Goal: Task Accomplishment & Management: Manage account settings

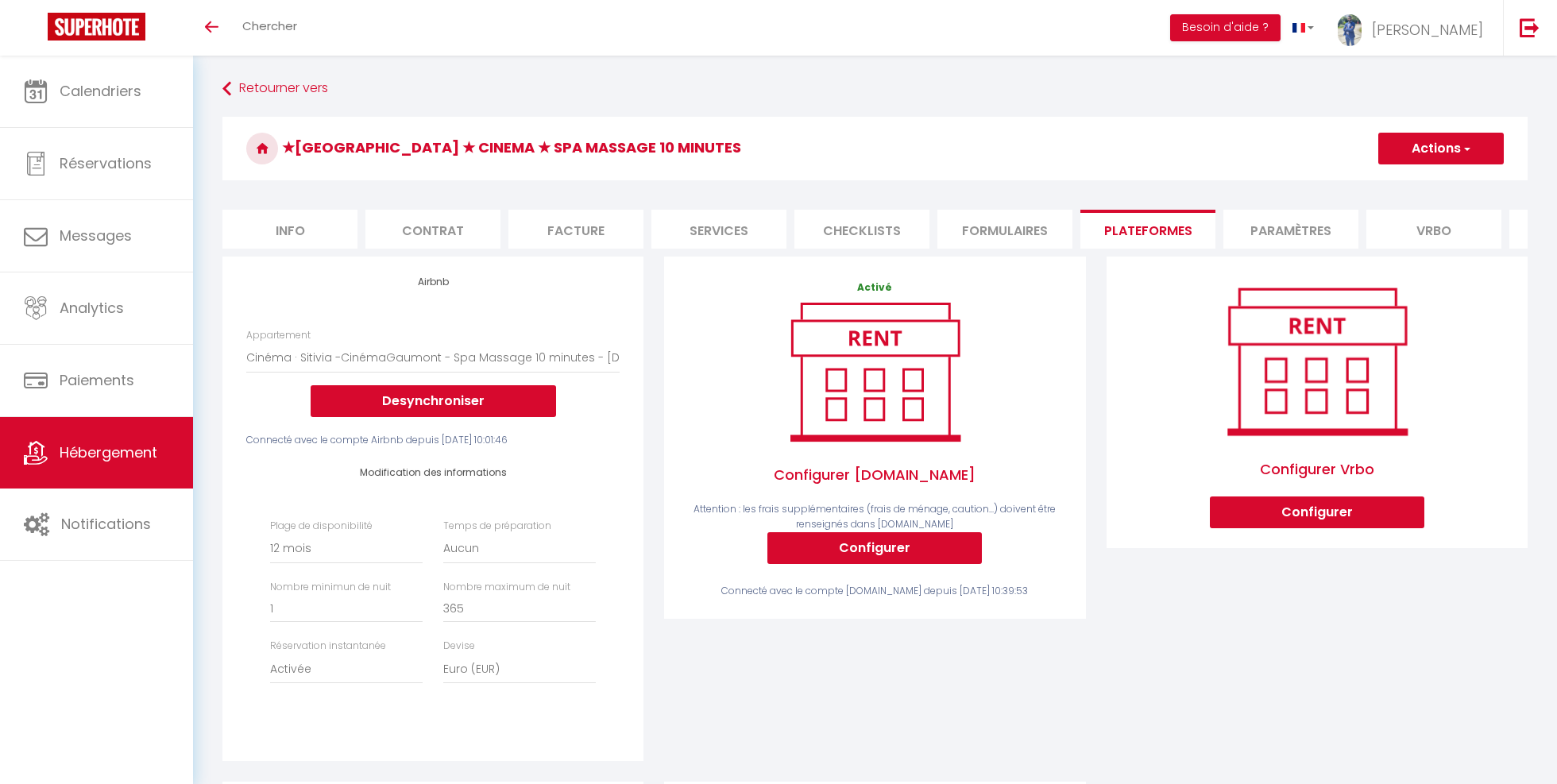
select select "9786-1197144817733746209"
select select "365"
select select "EUR"
select select "+ 21 %"
select select "+ 30 %"
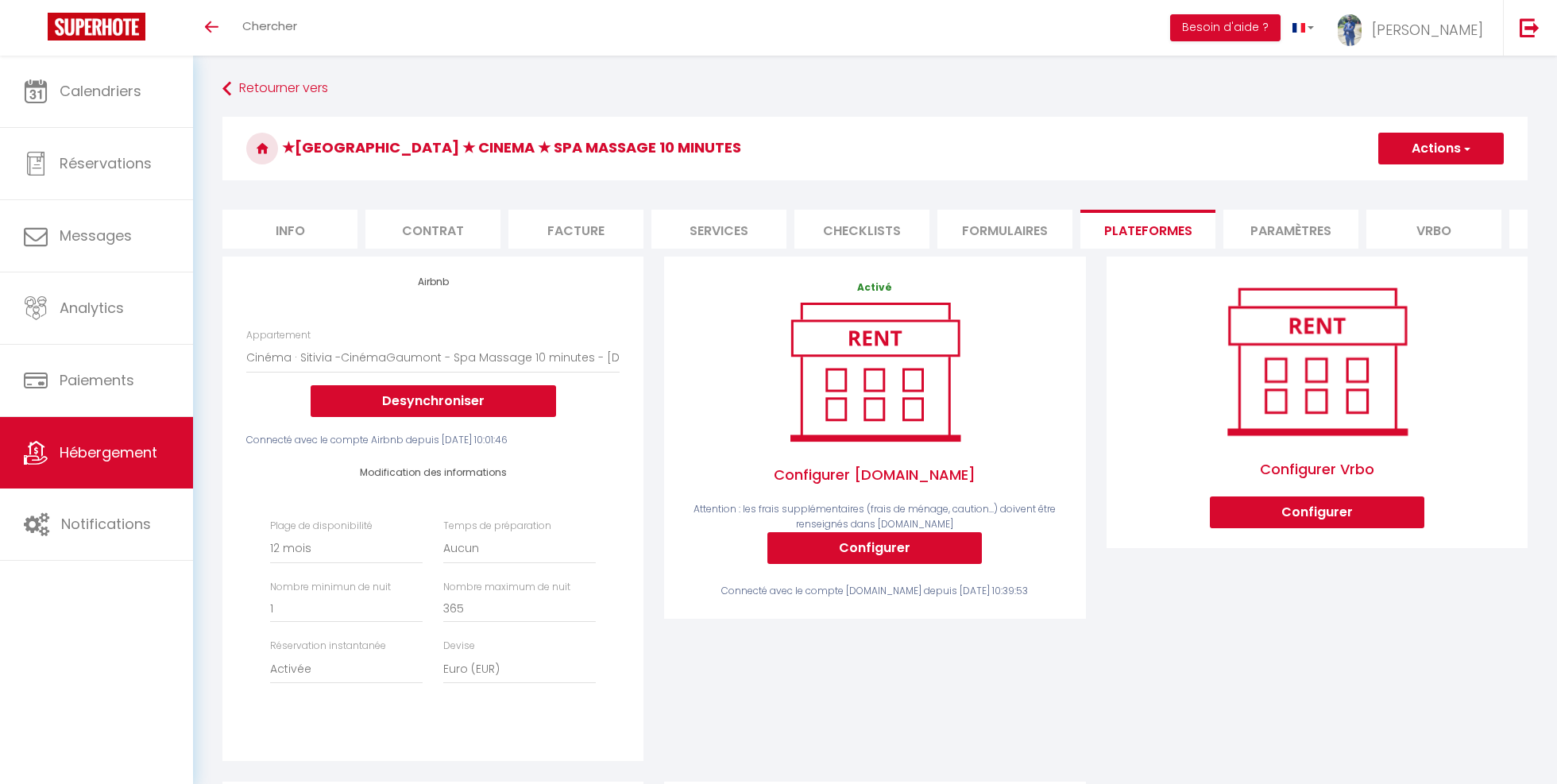
select select "+ 56 %"
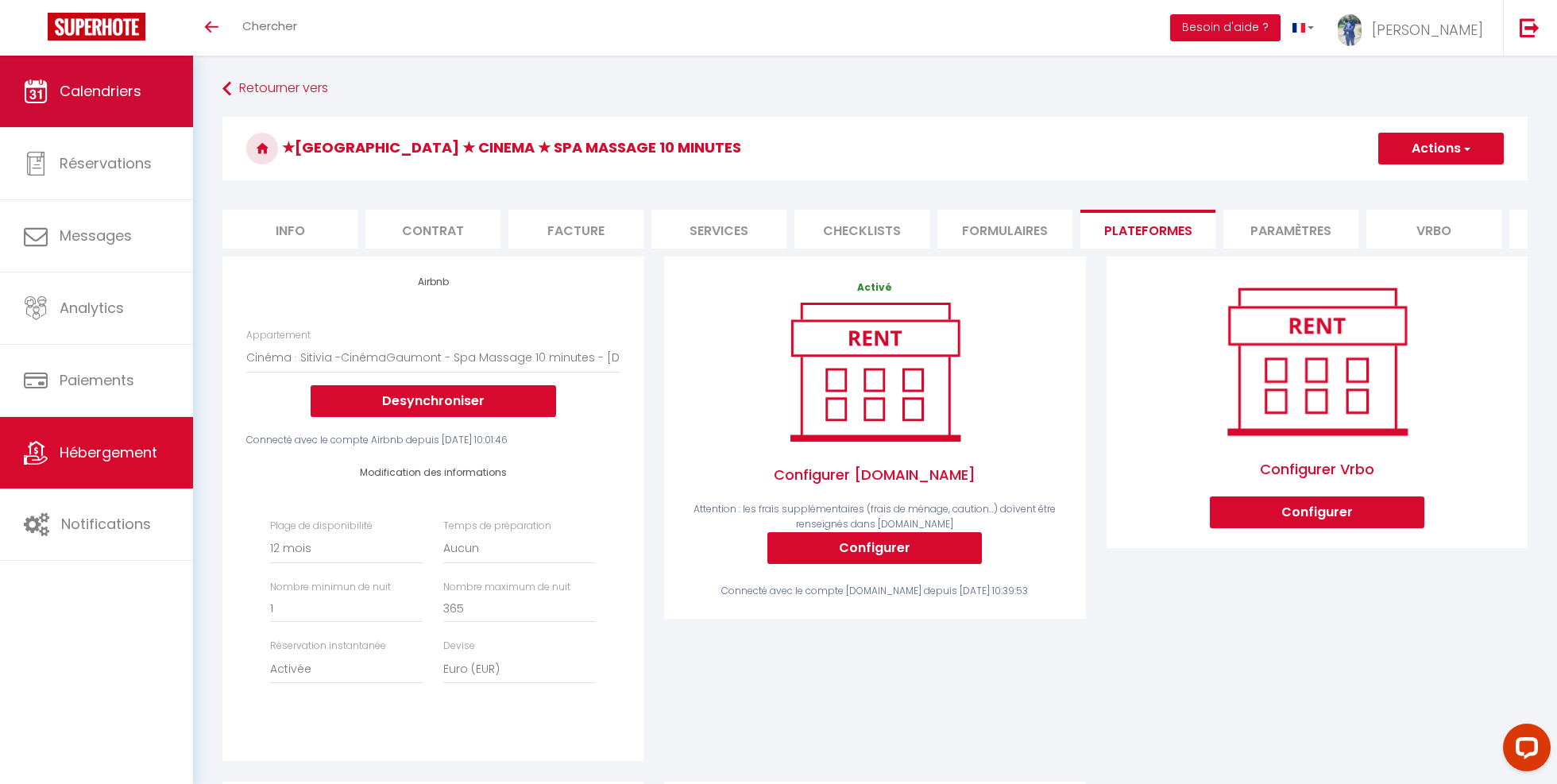
click at [60, 110] on link "Calendriers" at bounding box center [96, 90] width 193 height 71
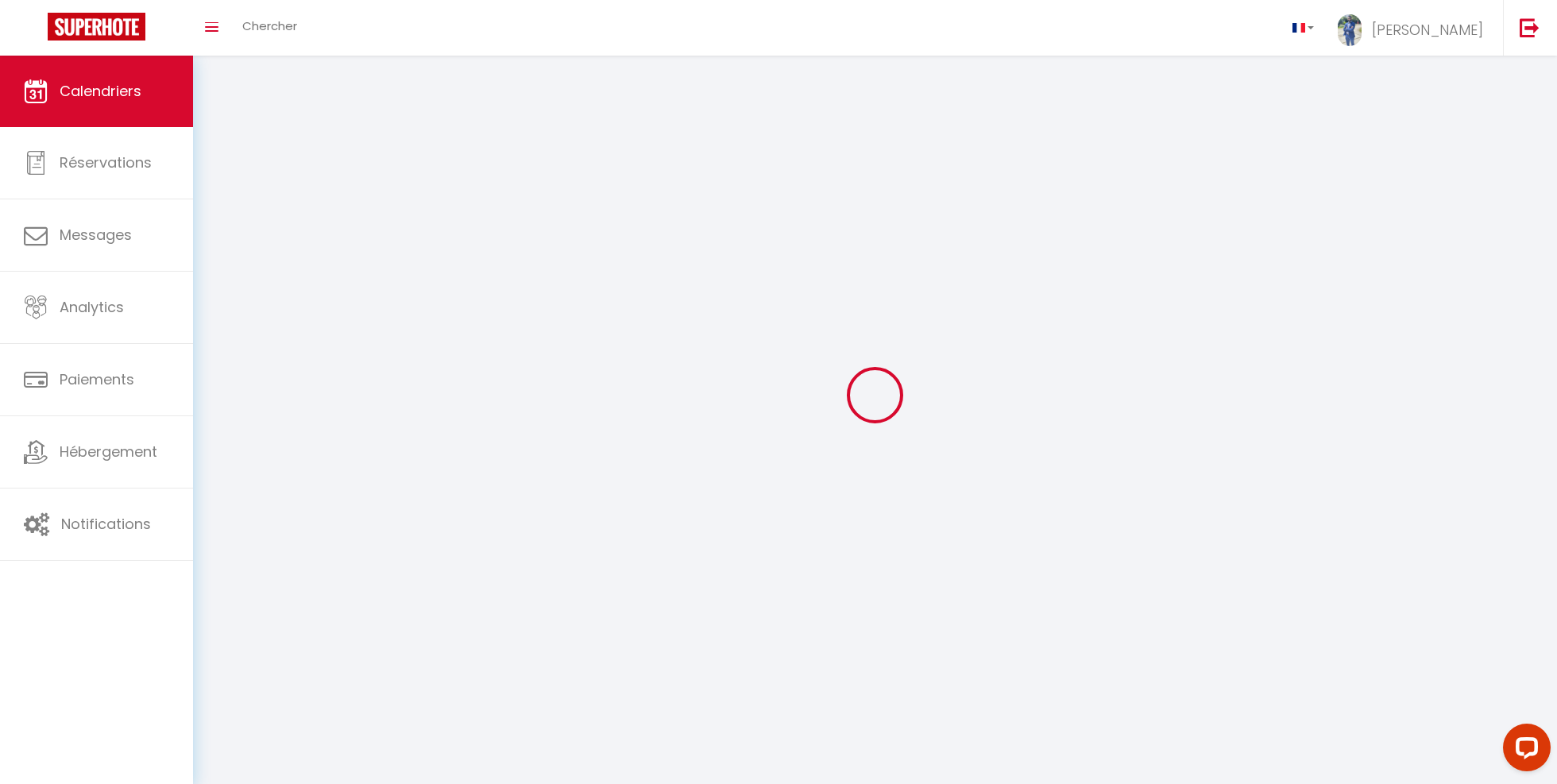
click at [91, 107] on link "Calendriers" at bounding box center [96, 90] width 193 height 71
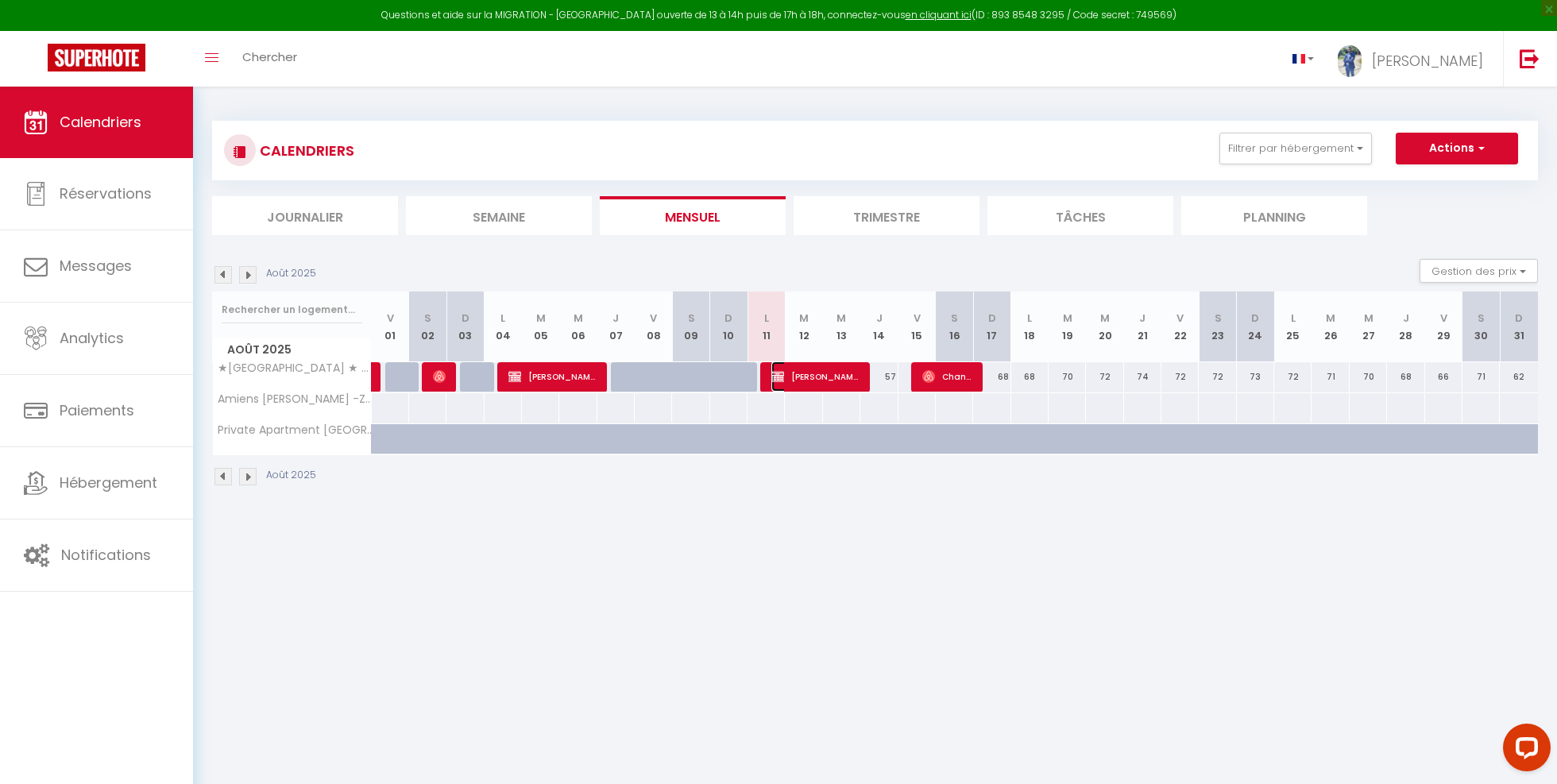
click at [806, 368] on span "[PERSON_NAME]" at bounding box center [816, 377] width 88 height 30
select select "OK"
select select "0"
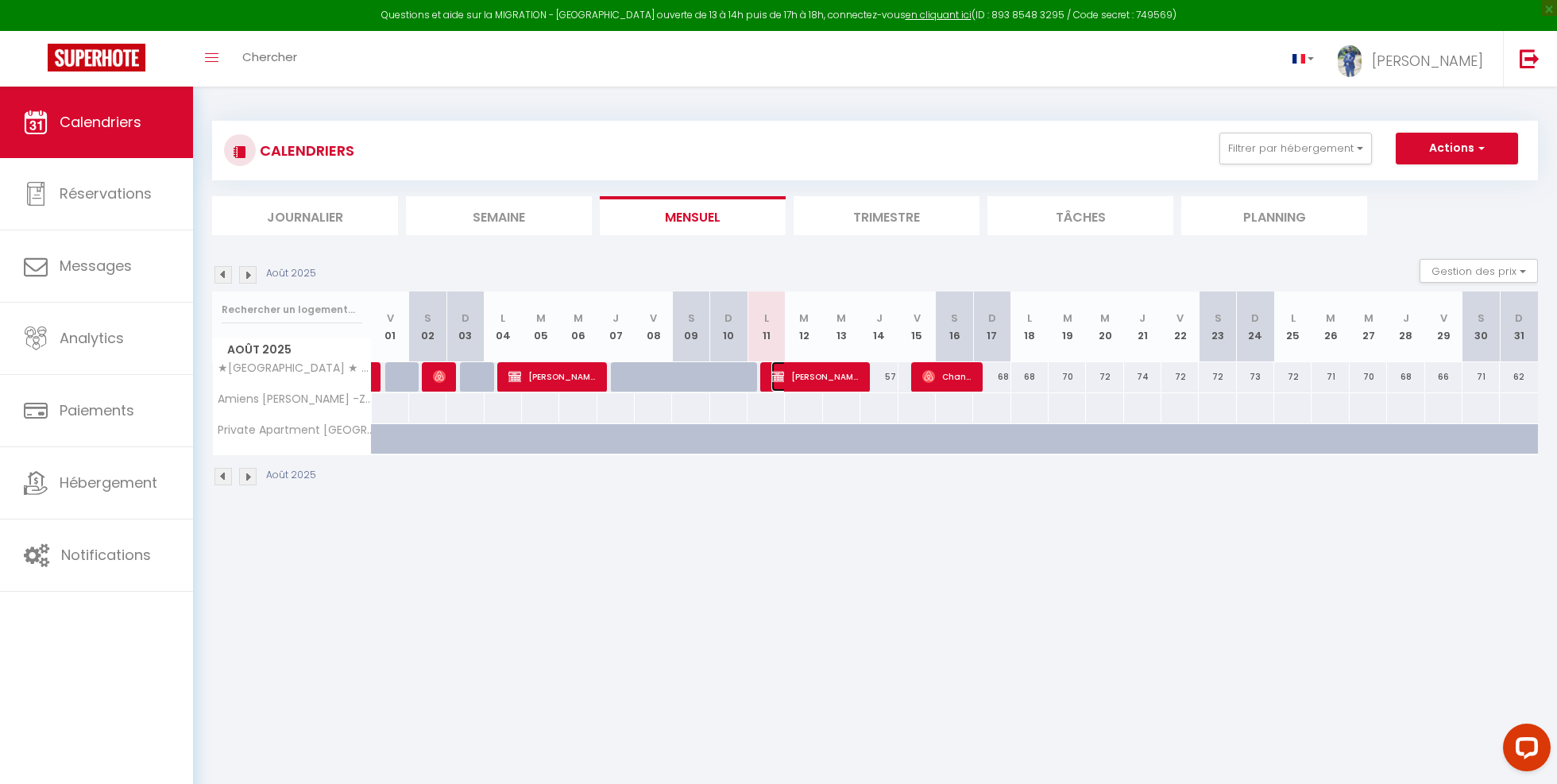
select select "0"
select select
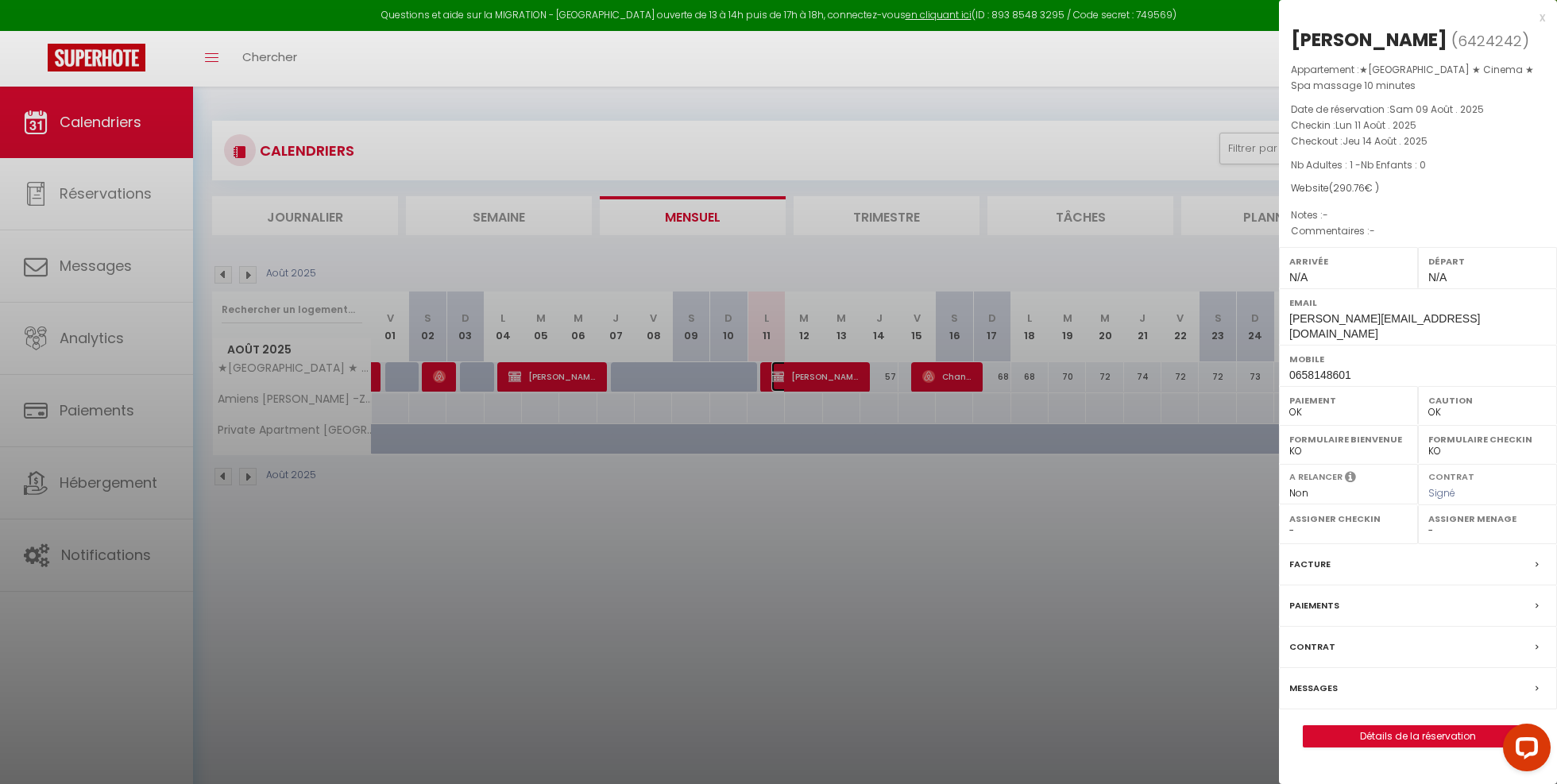
select select "33119"
click at [1325, 556] on label "Facture" at bounding box center [1310, 564] width 41 height 17
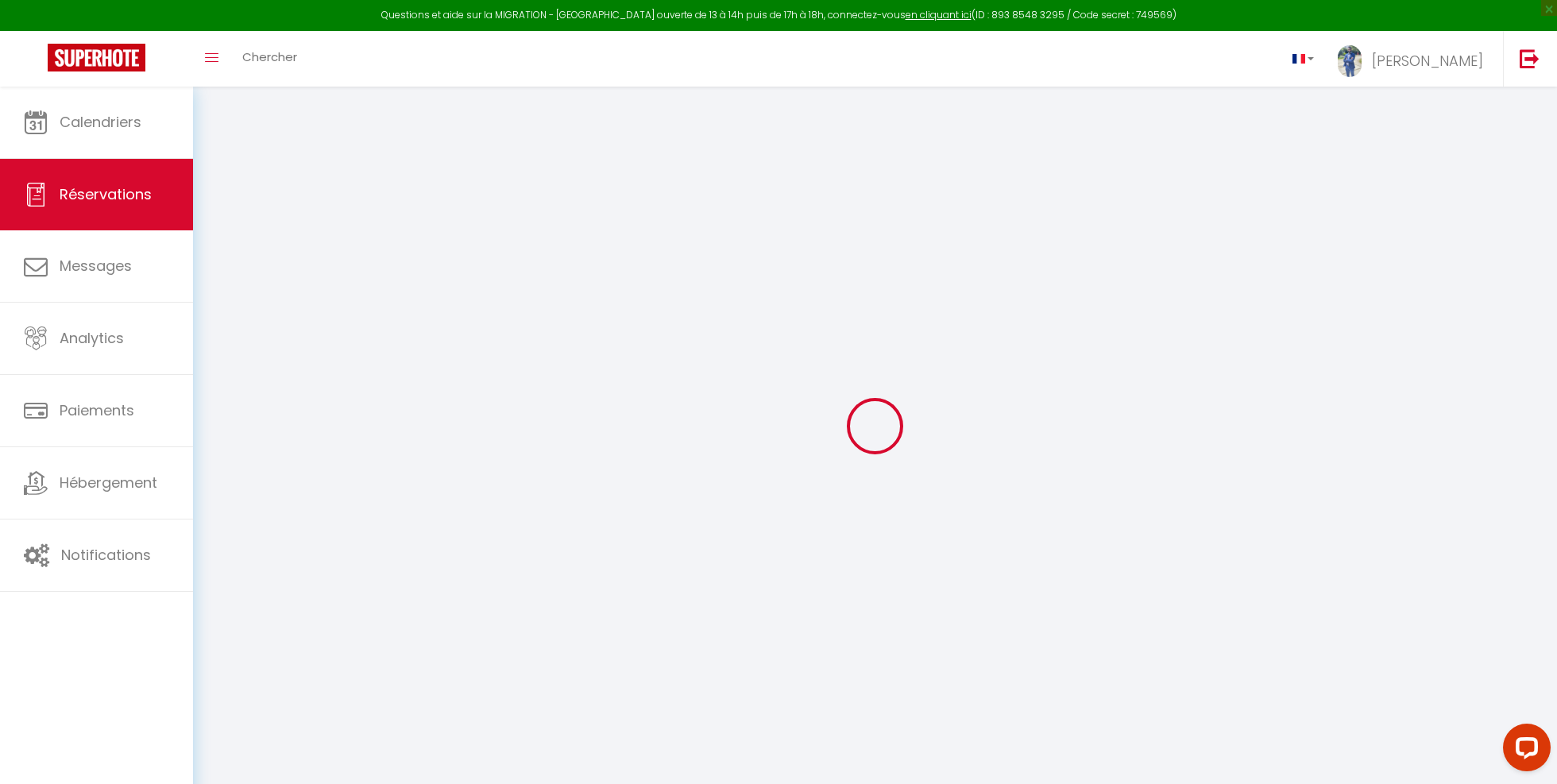
select select
checkbox input "false"
select index
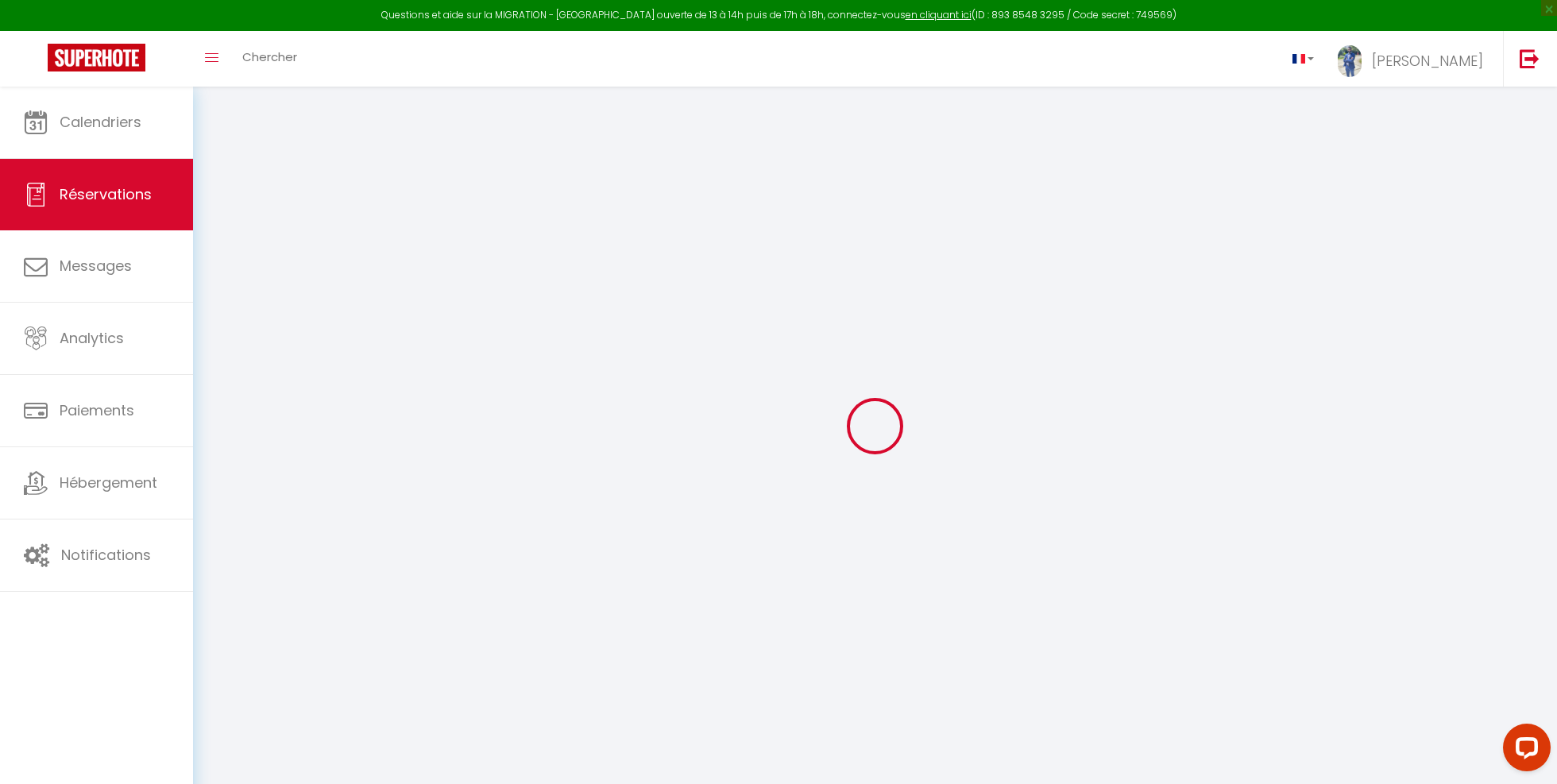
select select
checkbox input "false"
select index
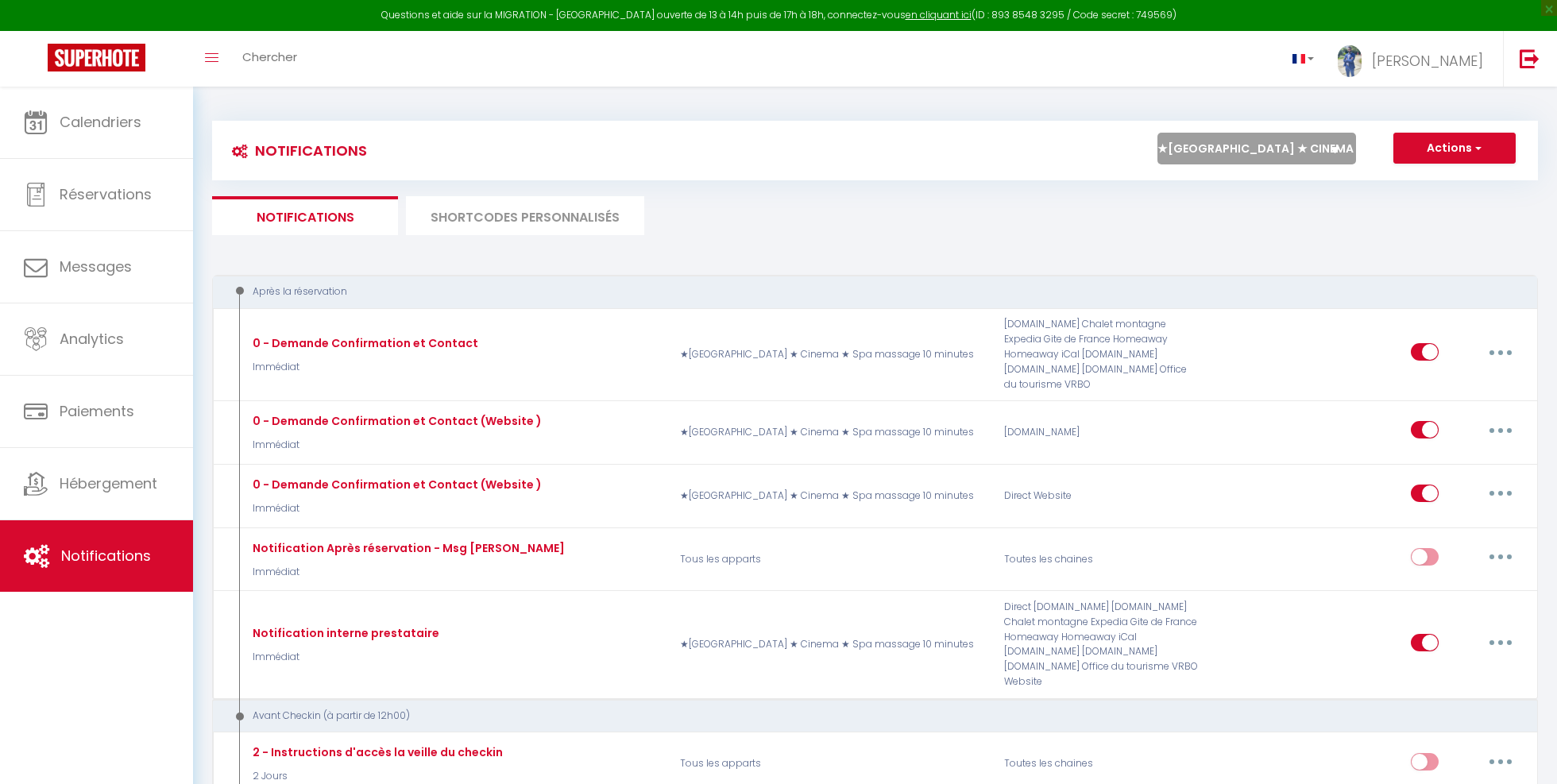
select select "28473"
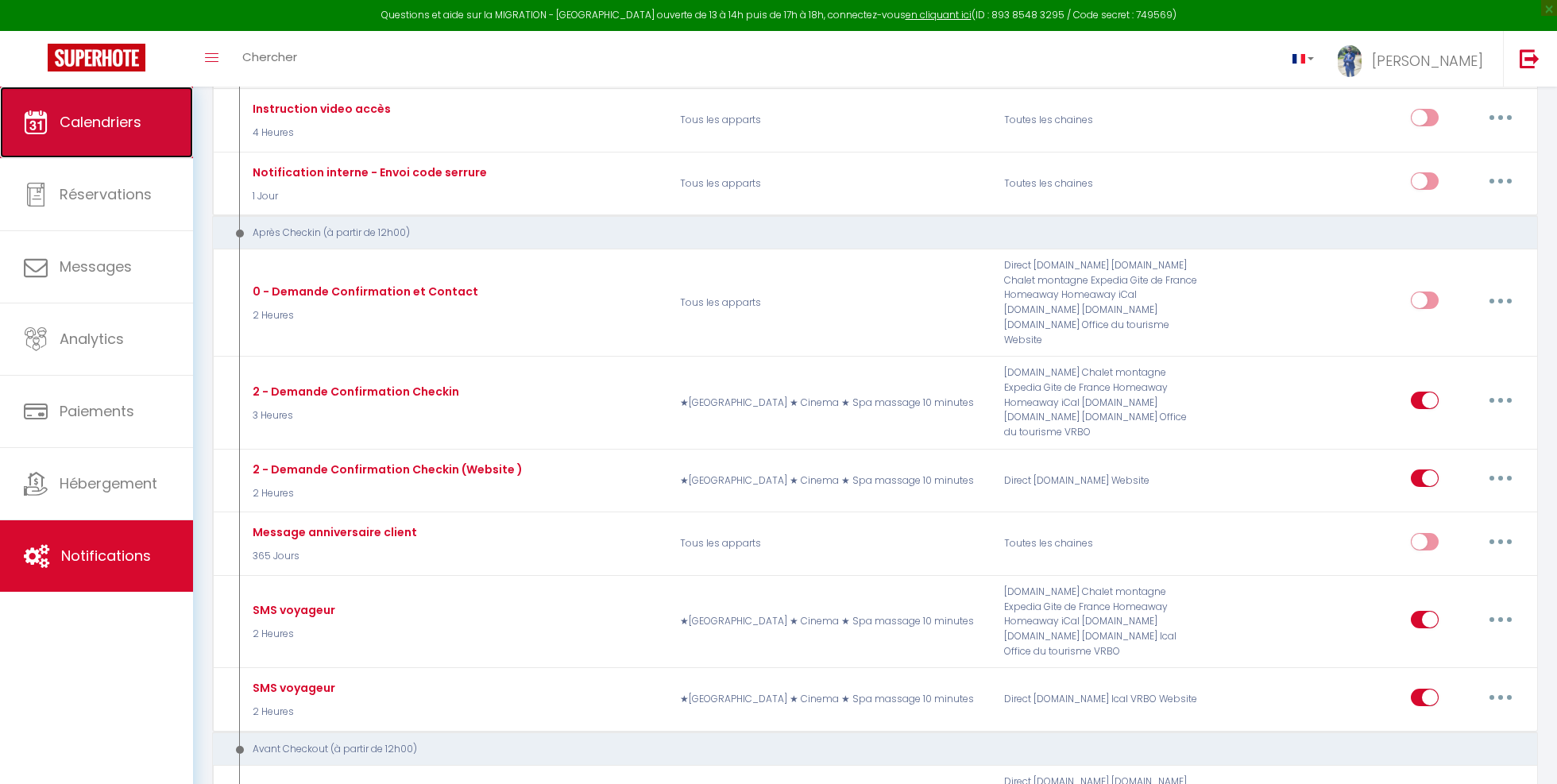
click at [88, 136] on link "Calendriers" at bounding box center [96, 122] width 193 height 71
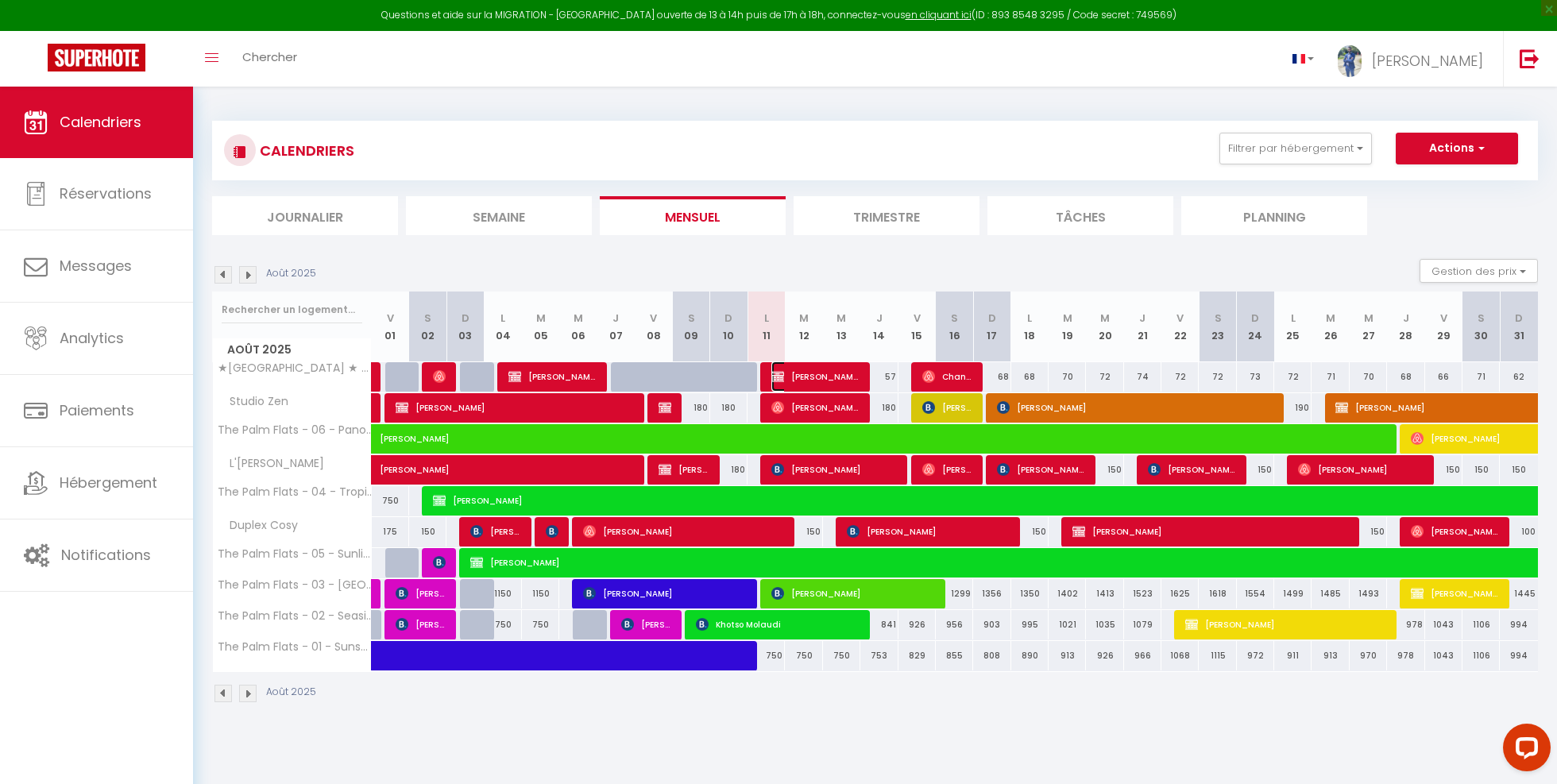
click at [822, 373] on span "[PERSON_NAME]" at bounding box center [816, 377] width 88 height 30
select select "OK"
select select "0"
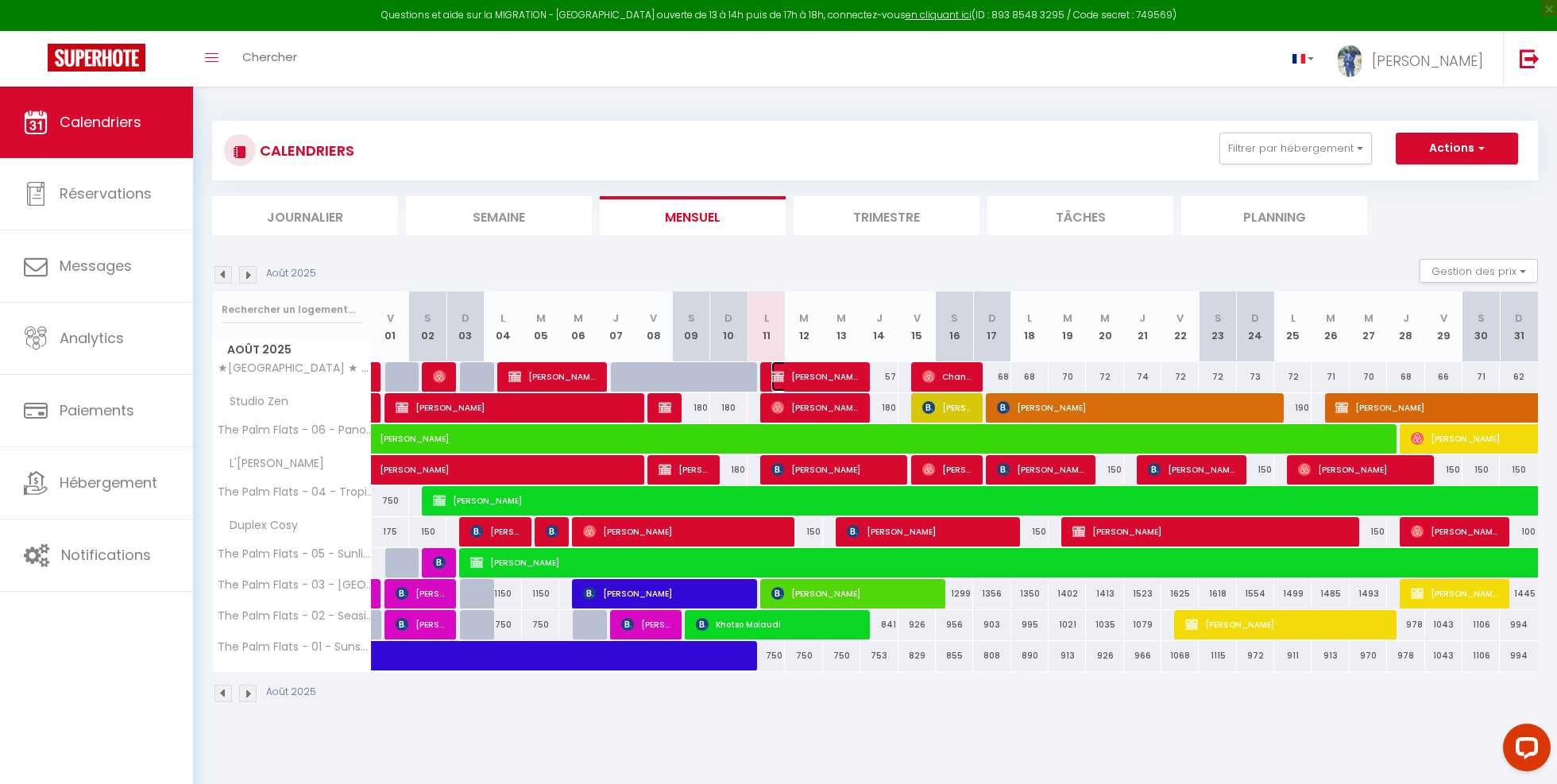
select select "0"
select select
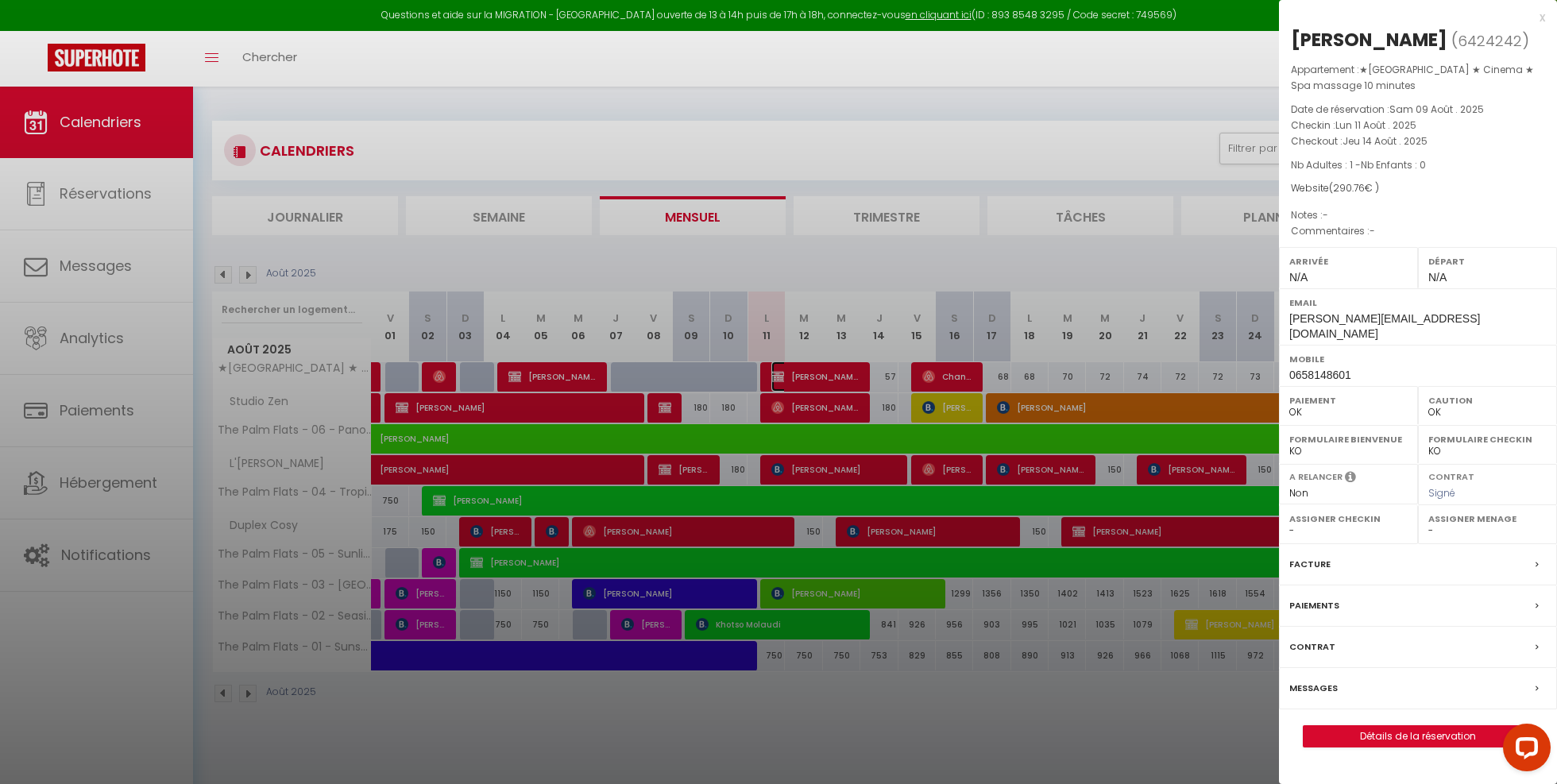
select select "33119"
click at [1339, 555] on div "Facture" at bounding box center [1418, 564] width 278 height 41
select select
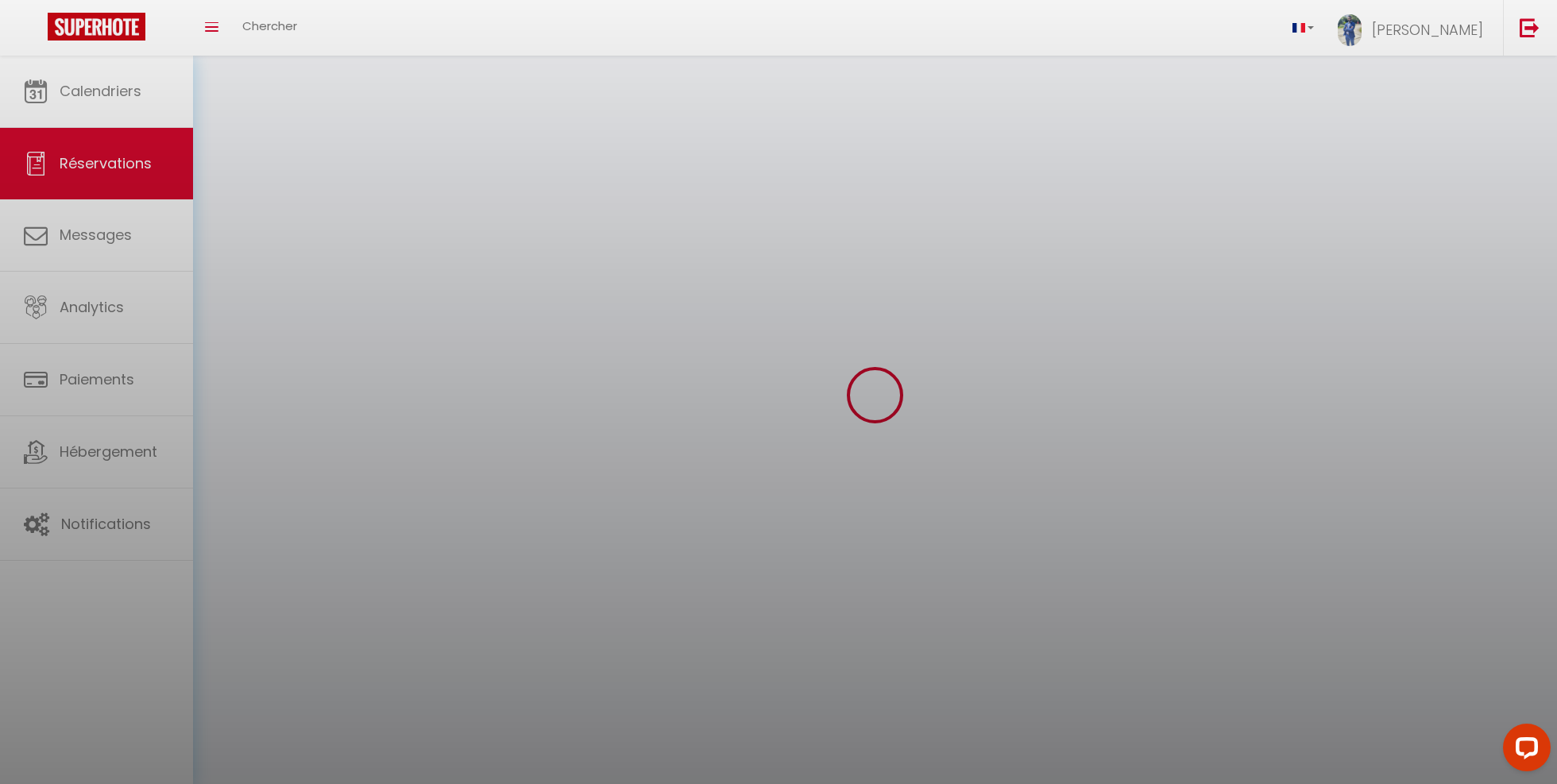
select select
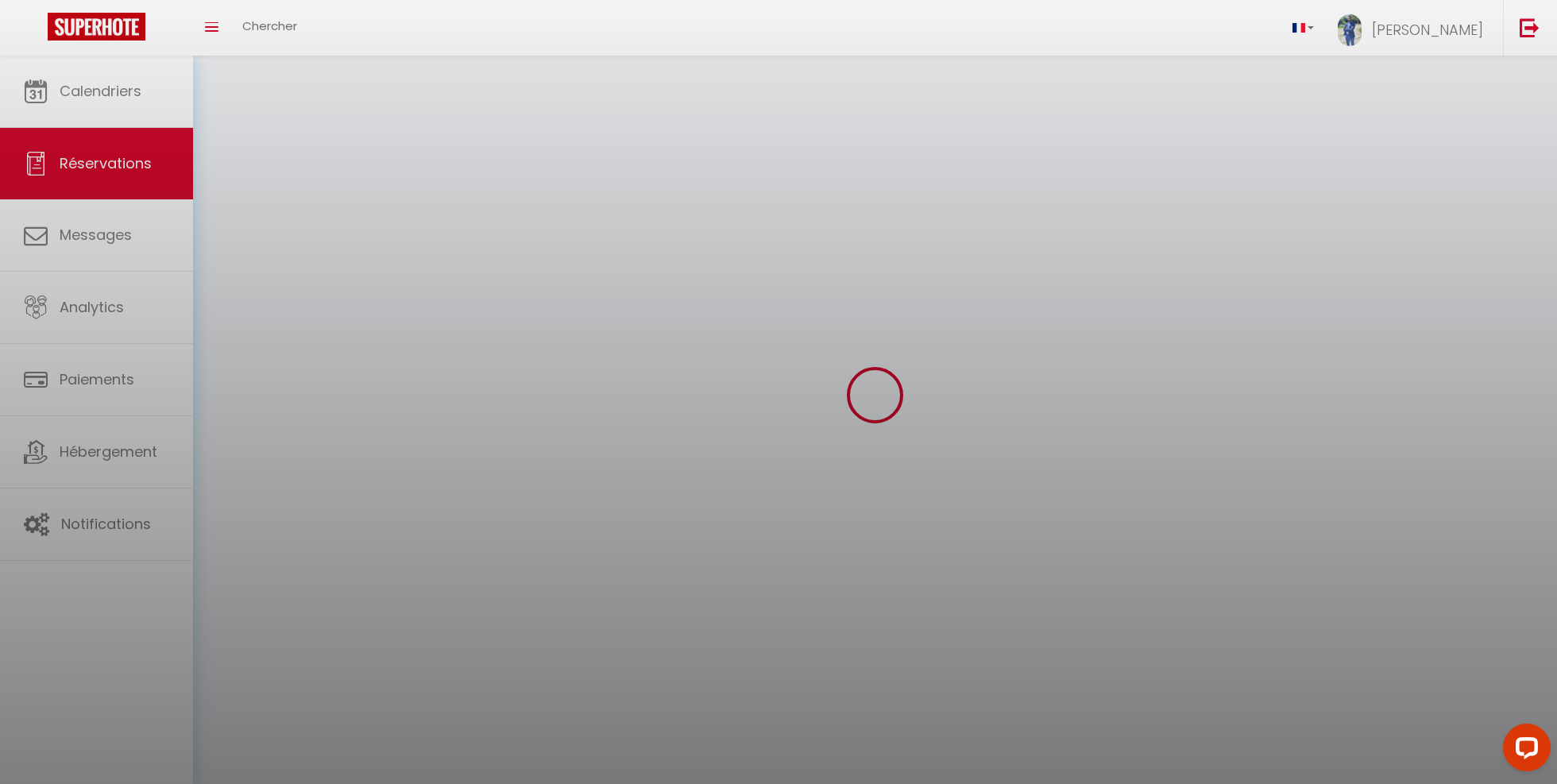
select select
checkbox input "false"
select select
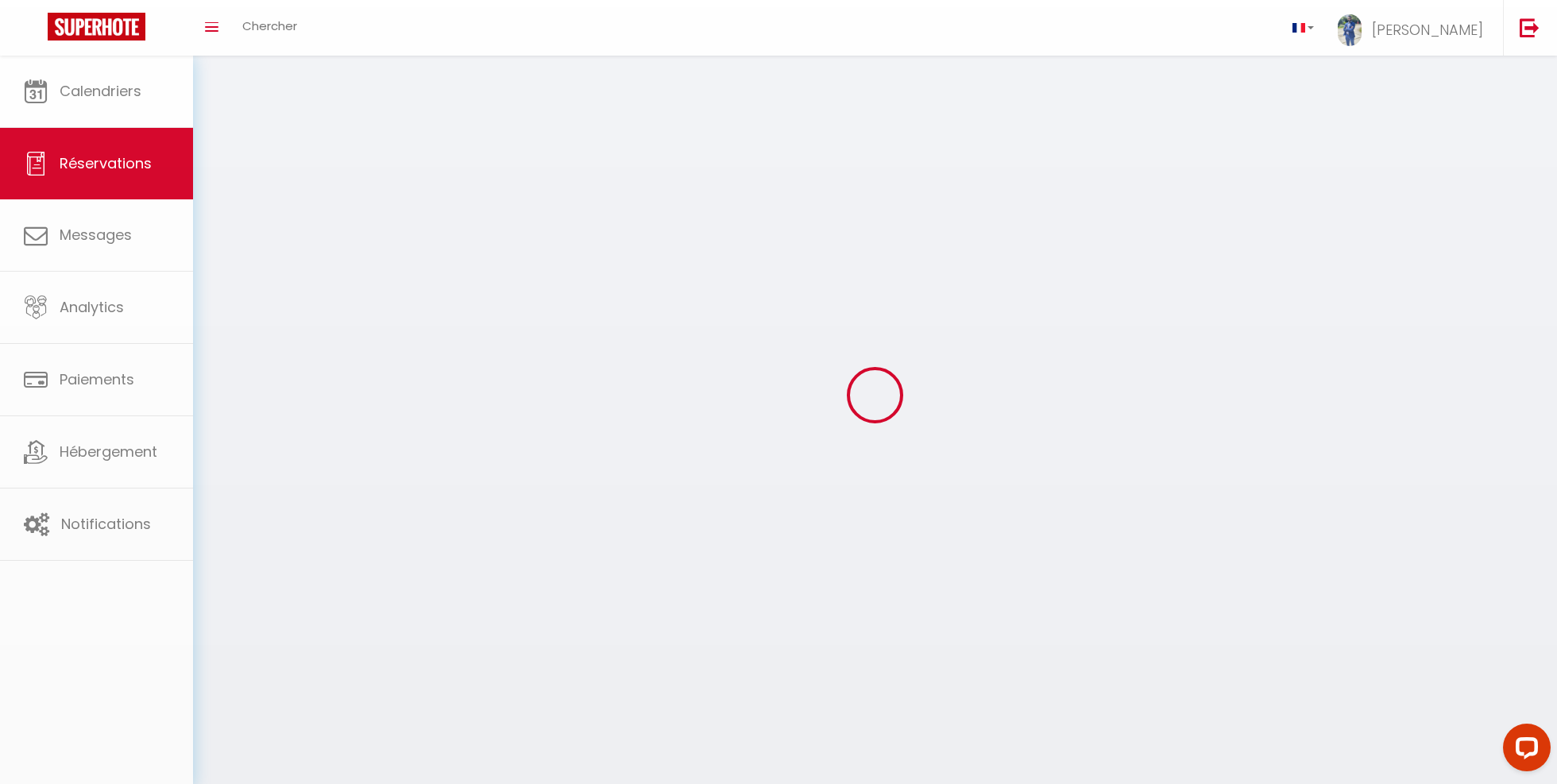
select select
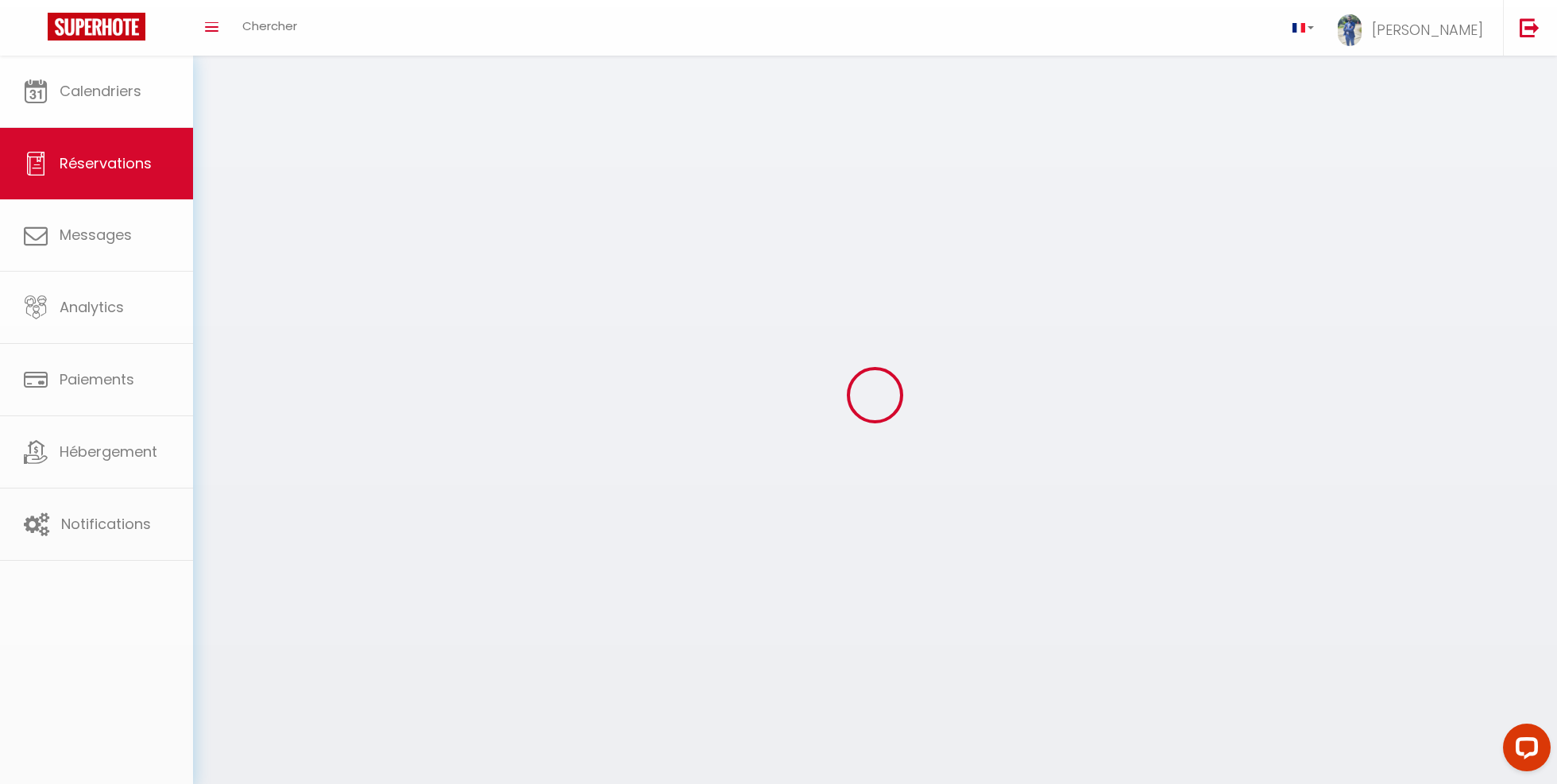
select select
checkbox input "false"
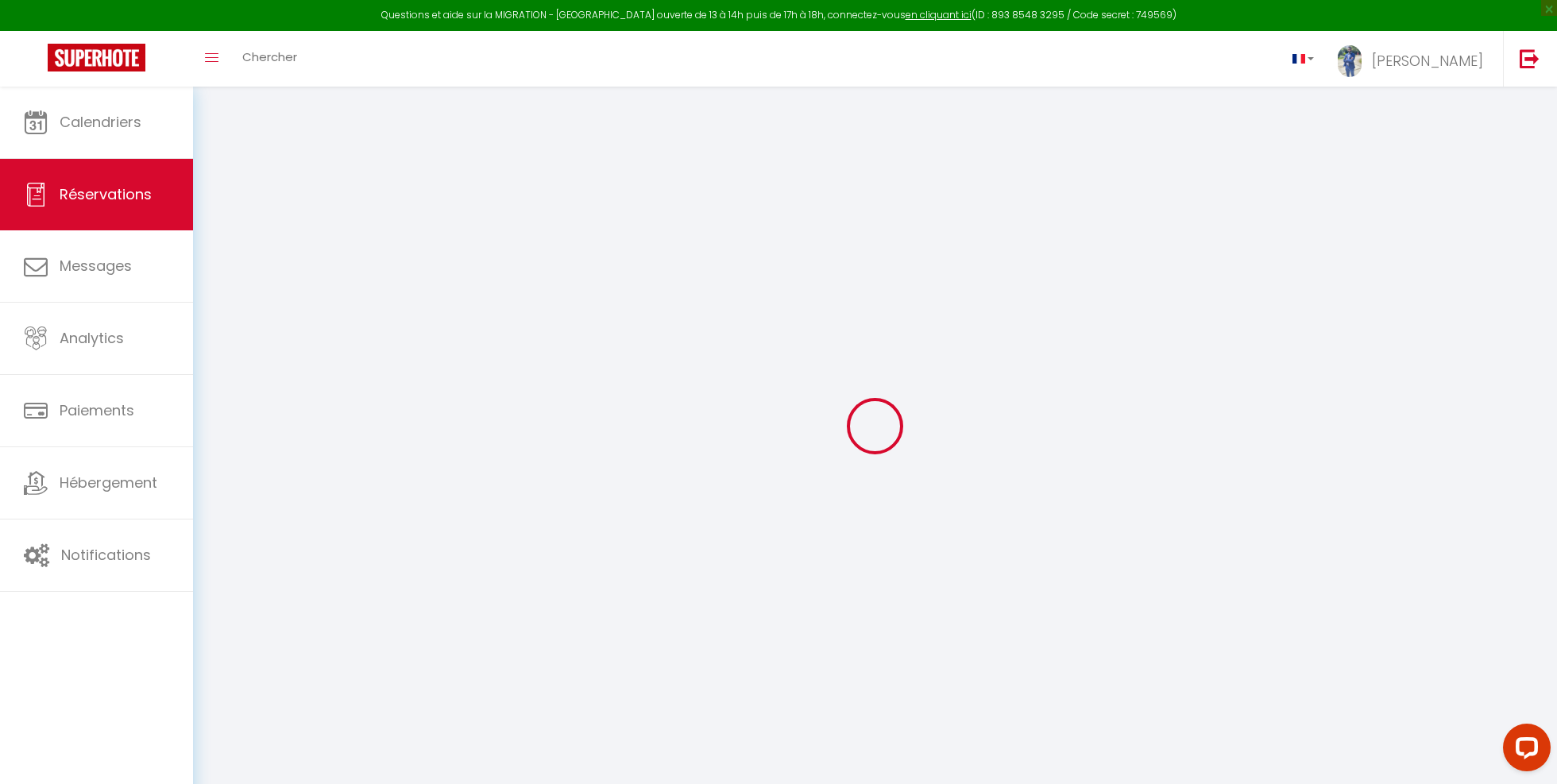
select select
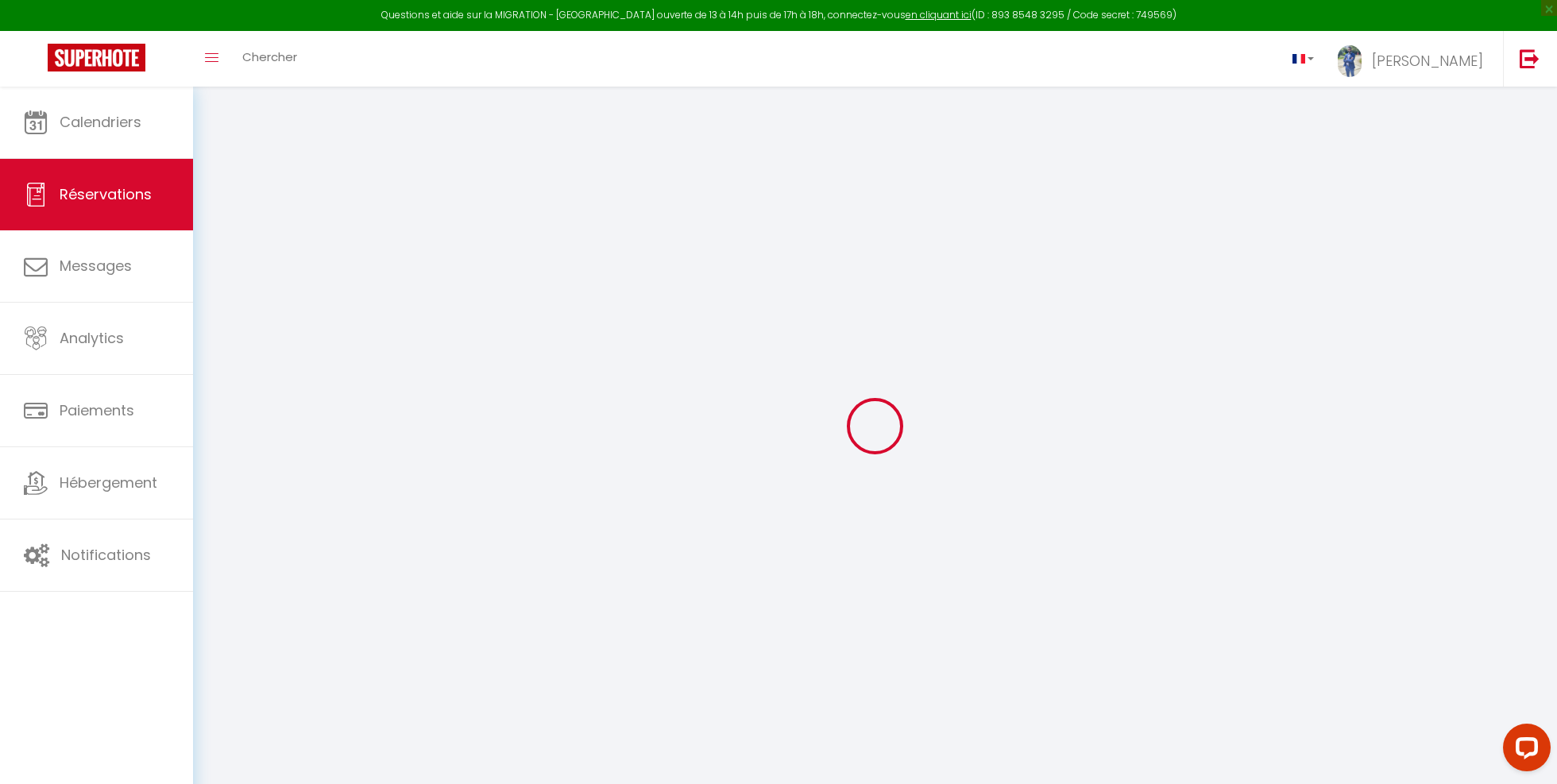
select select
checkbox input "false"
select select
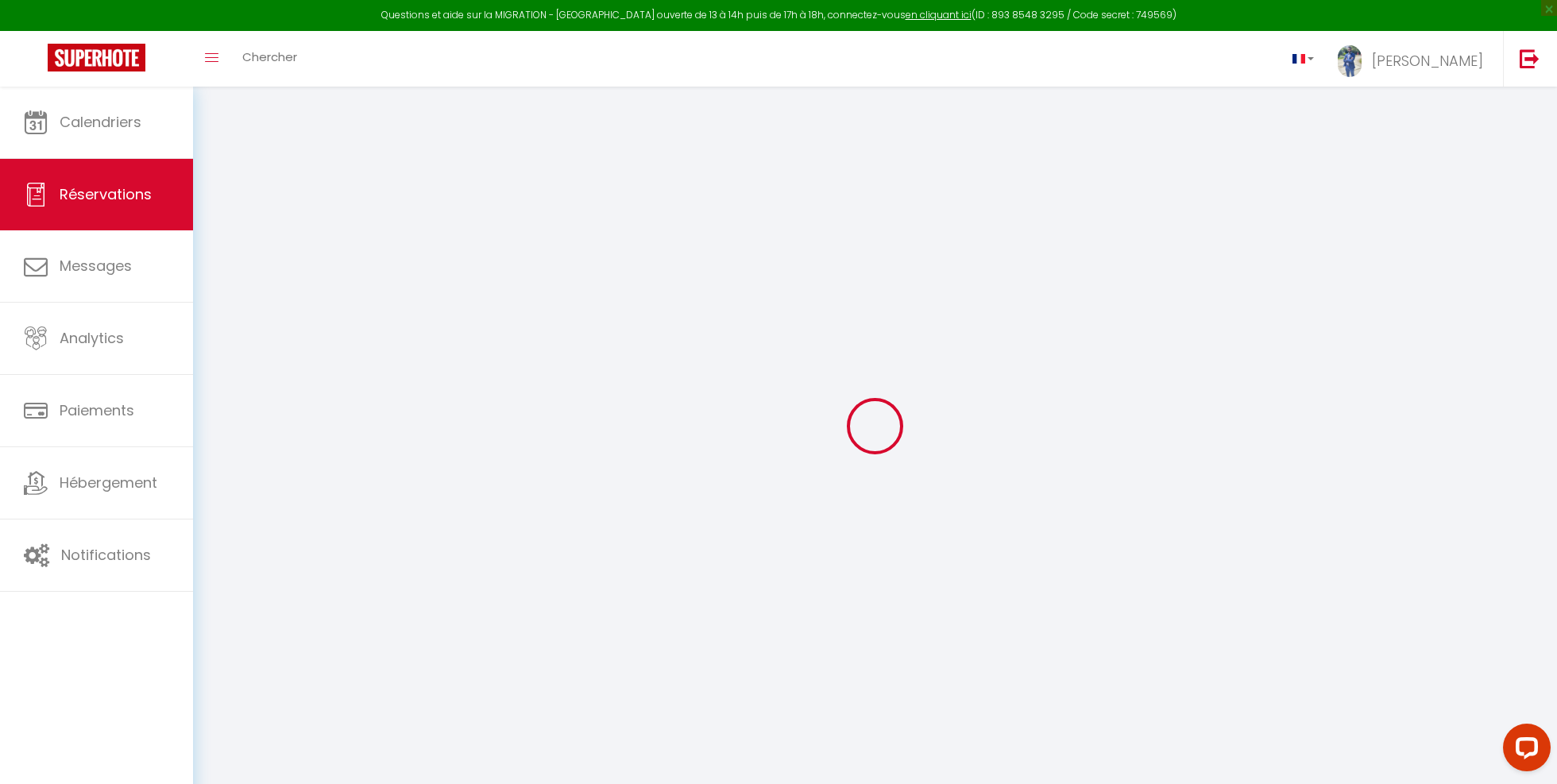
select select
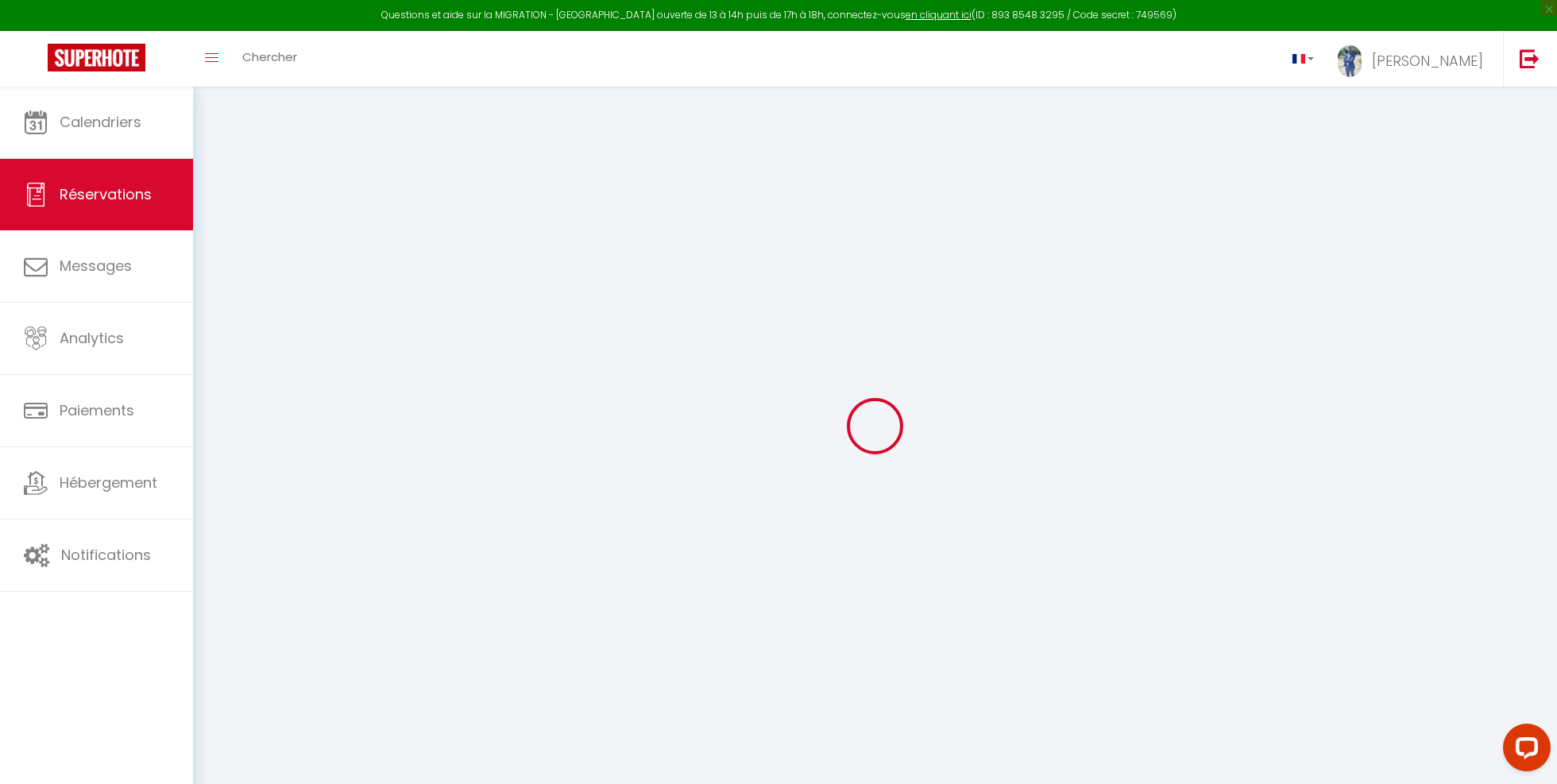
checkbox input "false"
type input "[PERSON_NAME]"
type input "Guilbert"
type input "[PERSON_NAME][EMAIL_ADDRESS][DOMAIN_NAME]"
type input "0658148601"
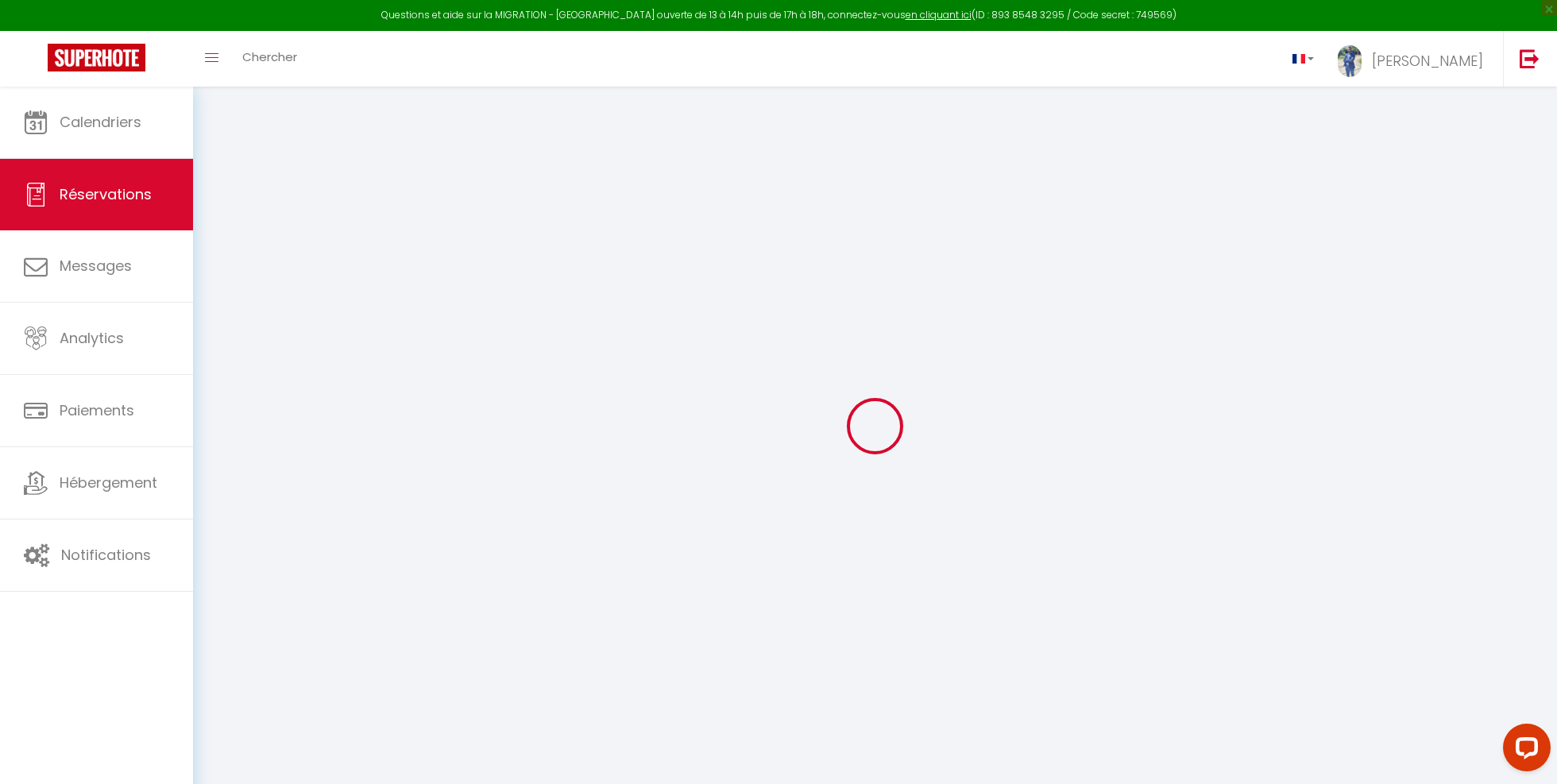
type input "77910"
type input "4 sente des dames de [PERSON_NAME]"
type input "Chambry"
select select "FR"
select select "28473"
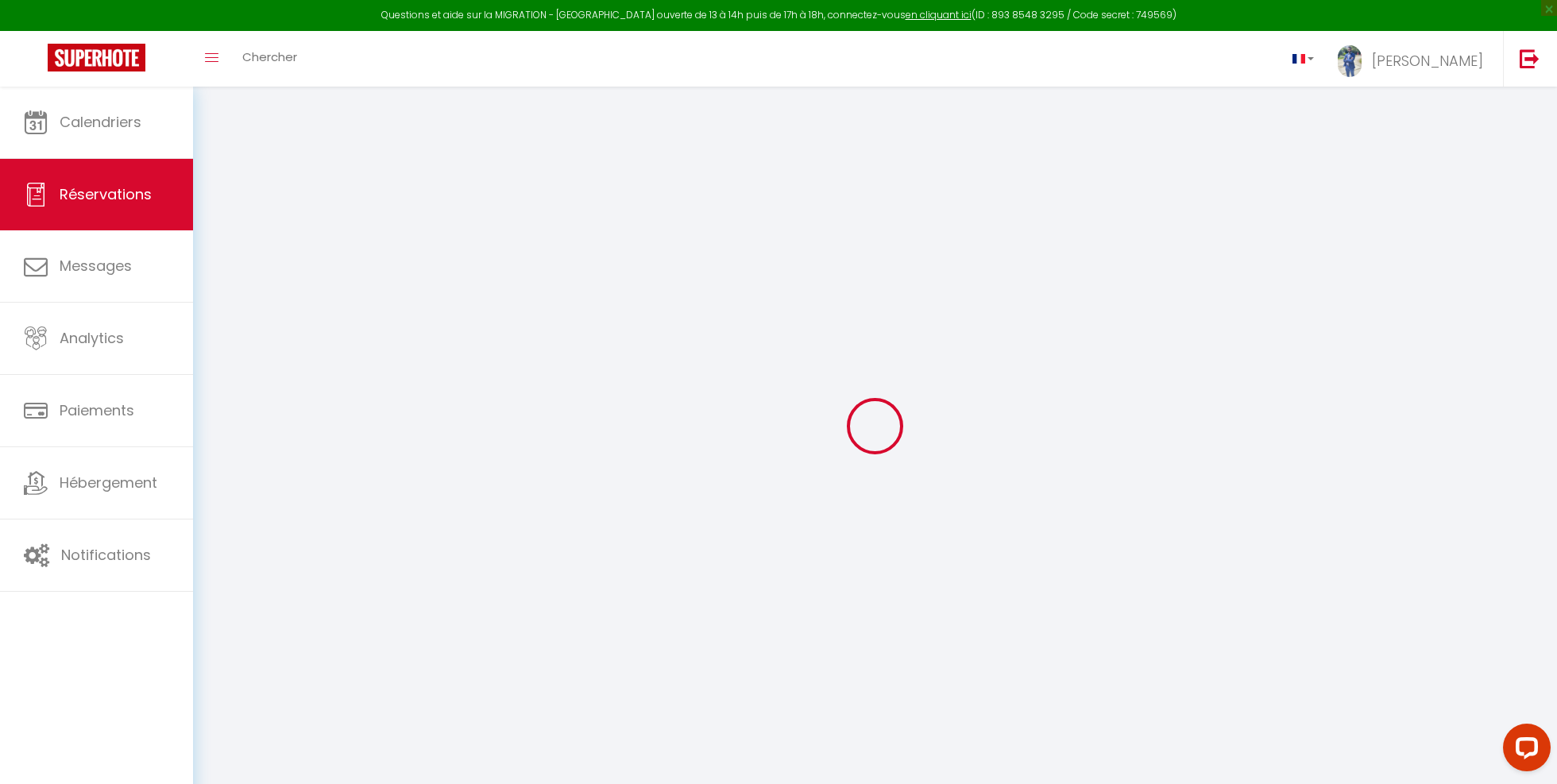
select select "1"
type input "Lun 11 Août 2025"
select select
type input "[DEMOGRAPHIC_DATA][DATE]"
select select
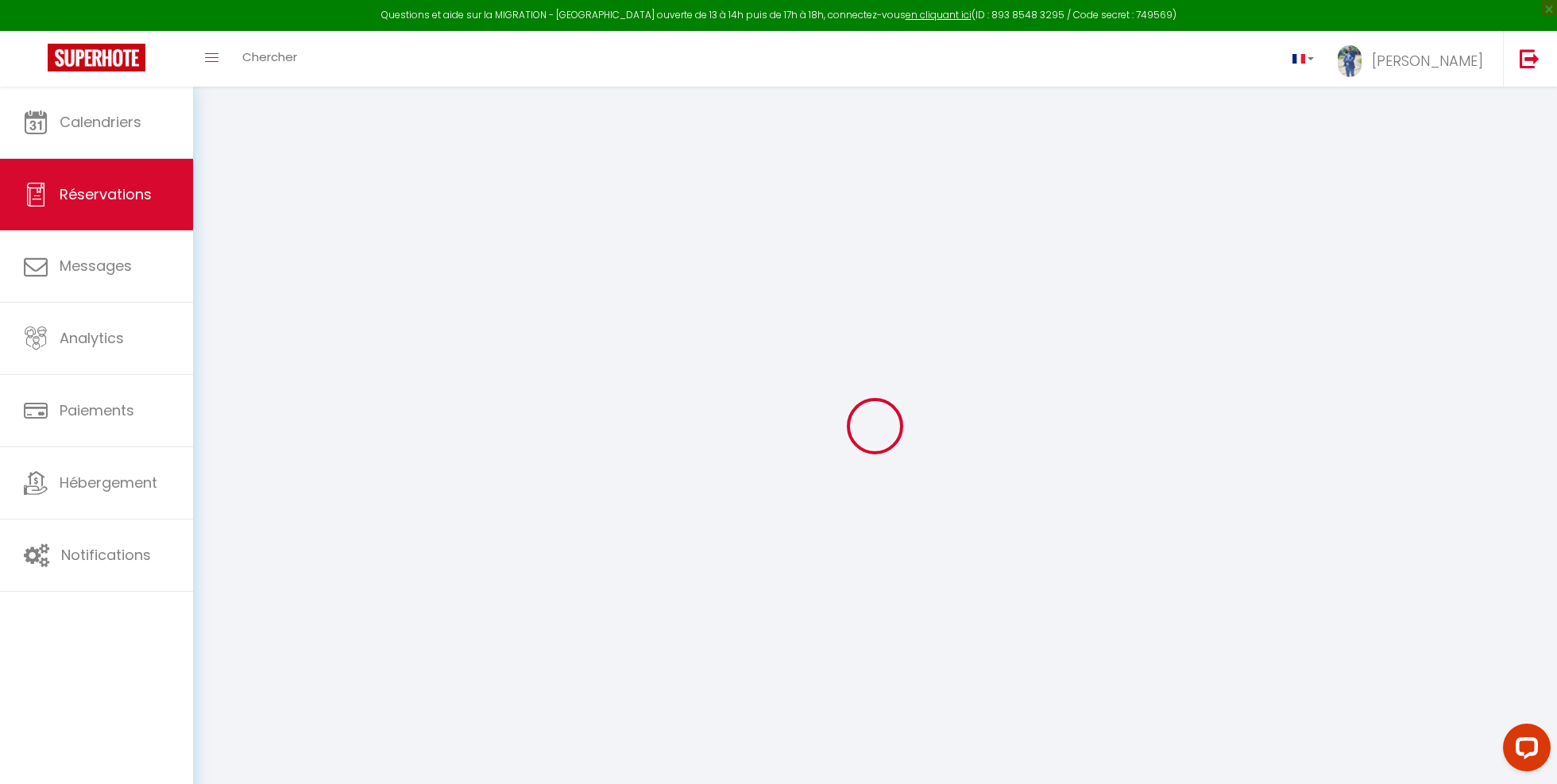
type input "1"
select select "12"
select select "15"
type input "266.76"
checkbox input "false"
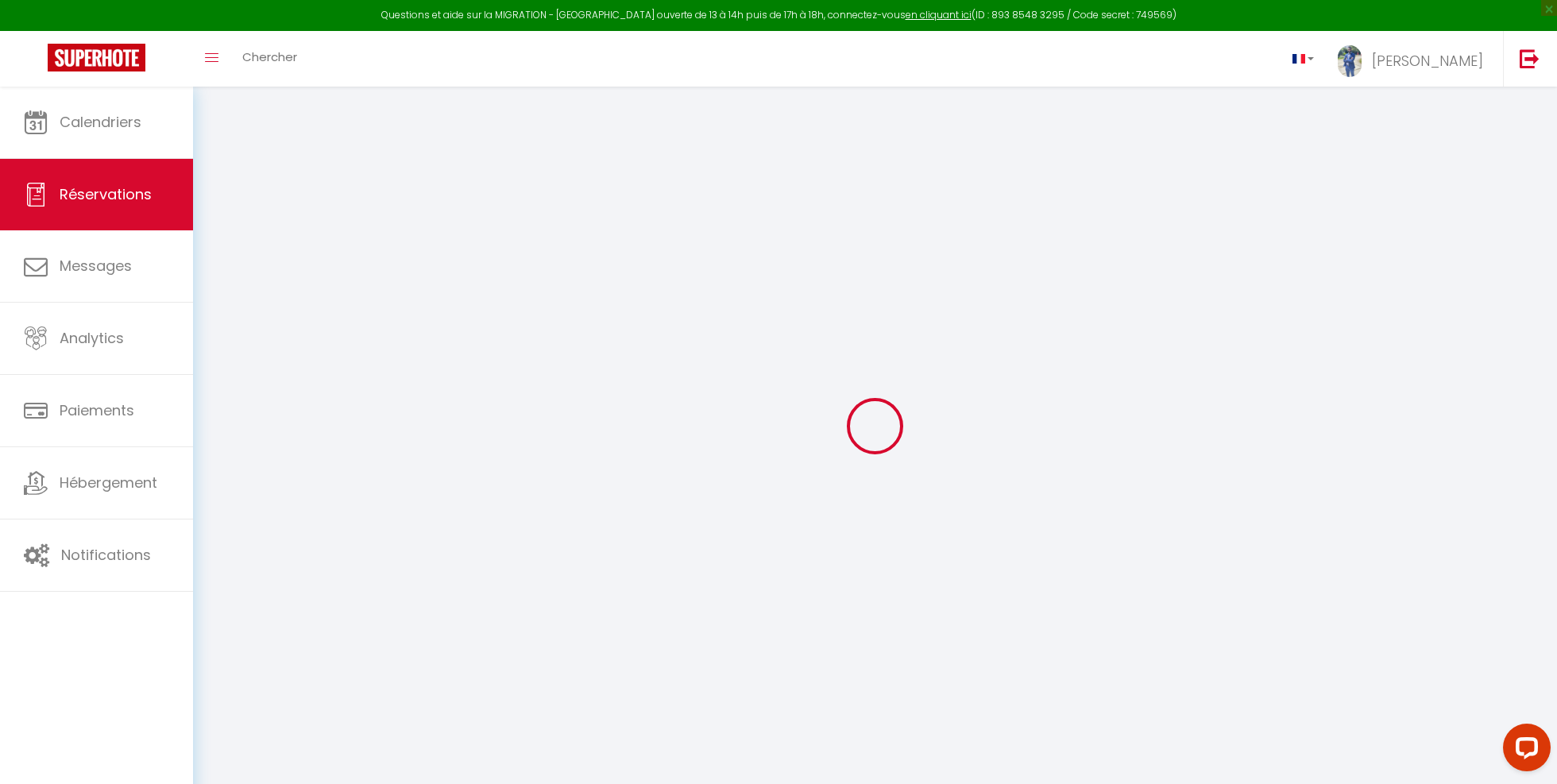
select select "69"
type input "0"
select index
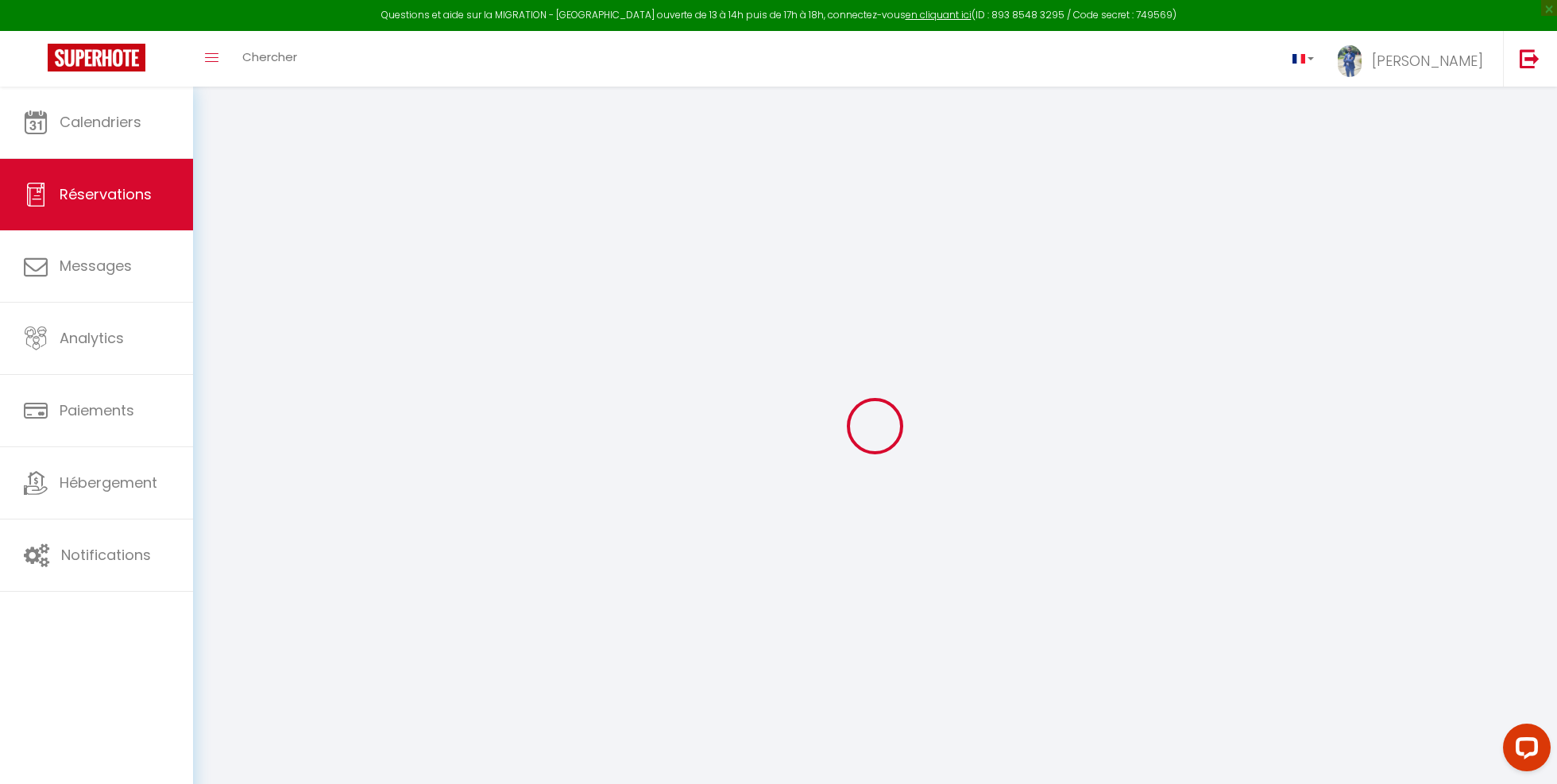
select index
select select
checkbox input "false"
select index
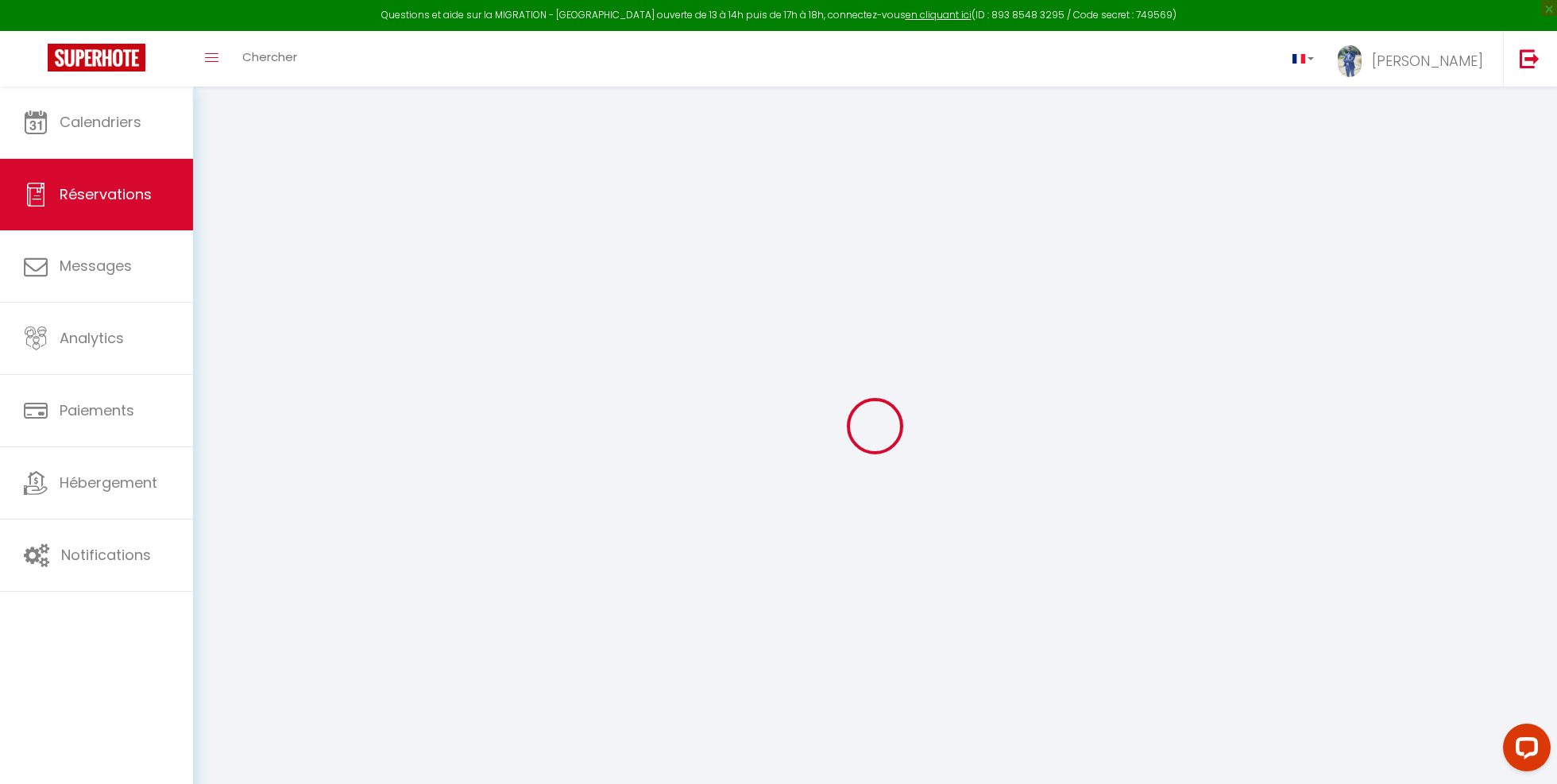
select index
select select
checkbox input "false"
select index
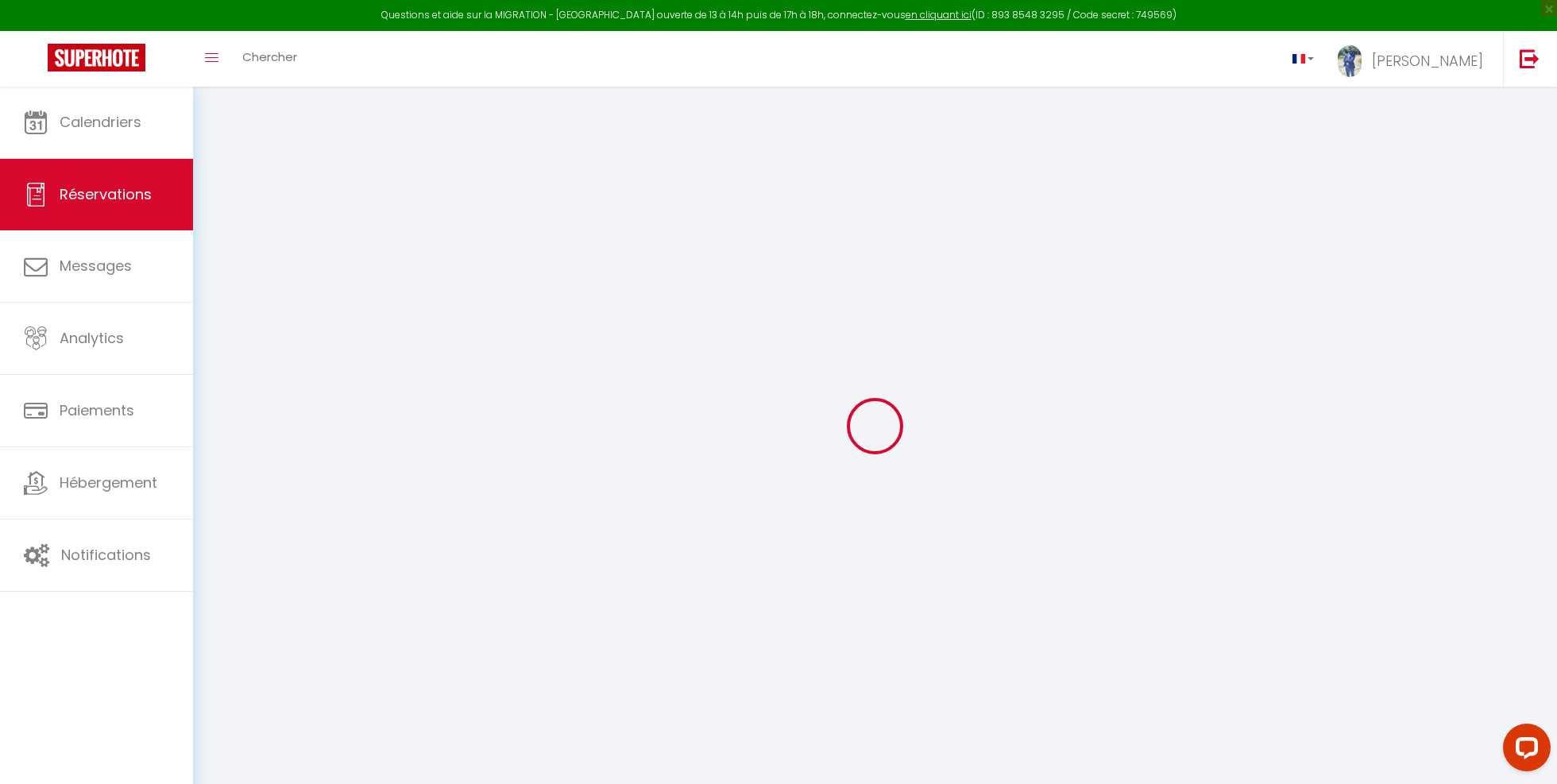
select index
select select
checkbox input "false"
select index
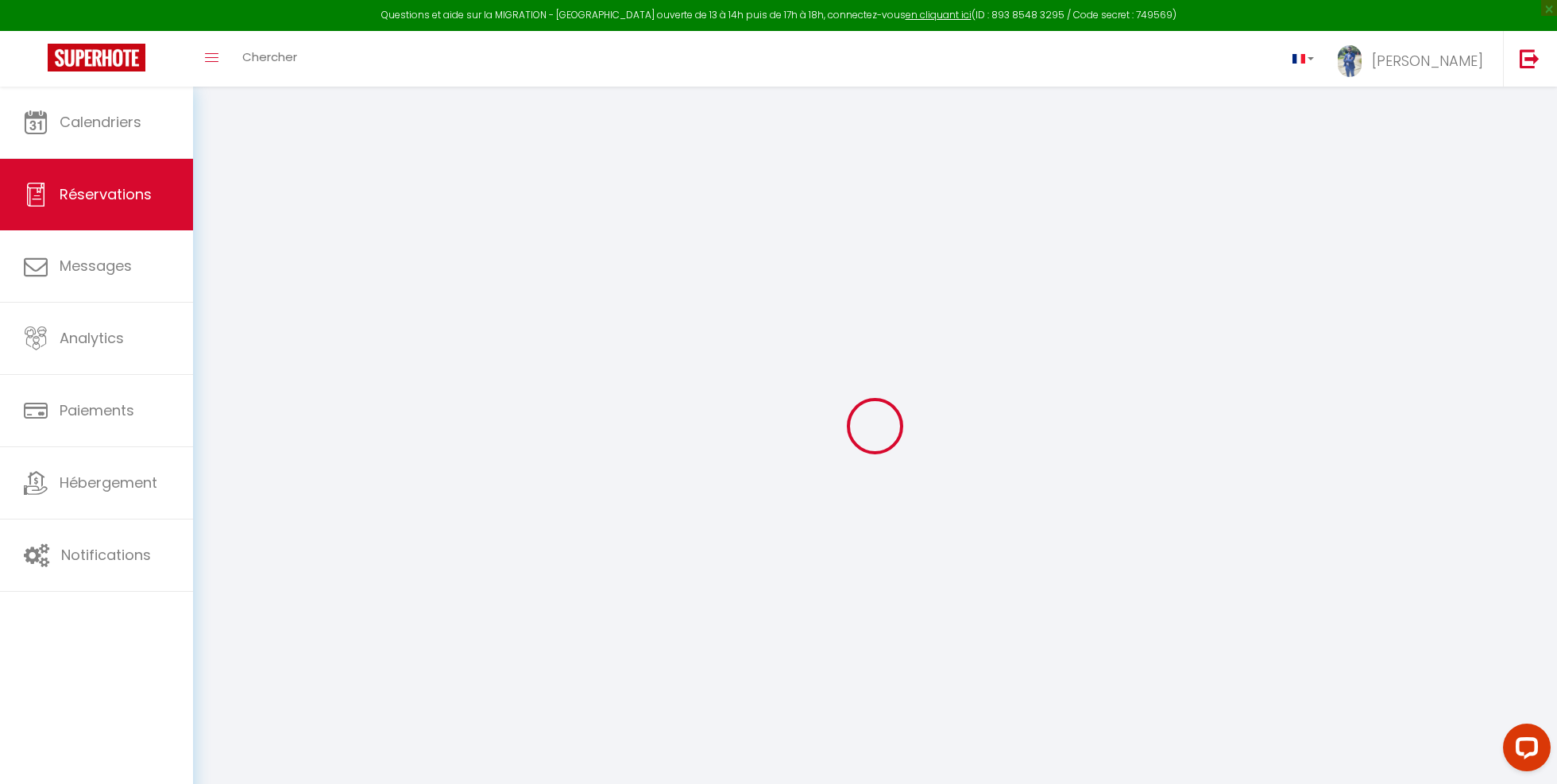
select index
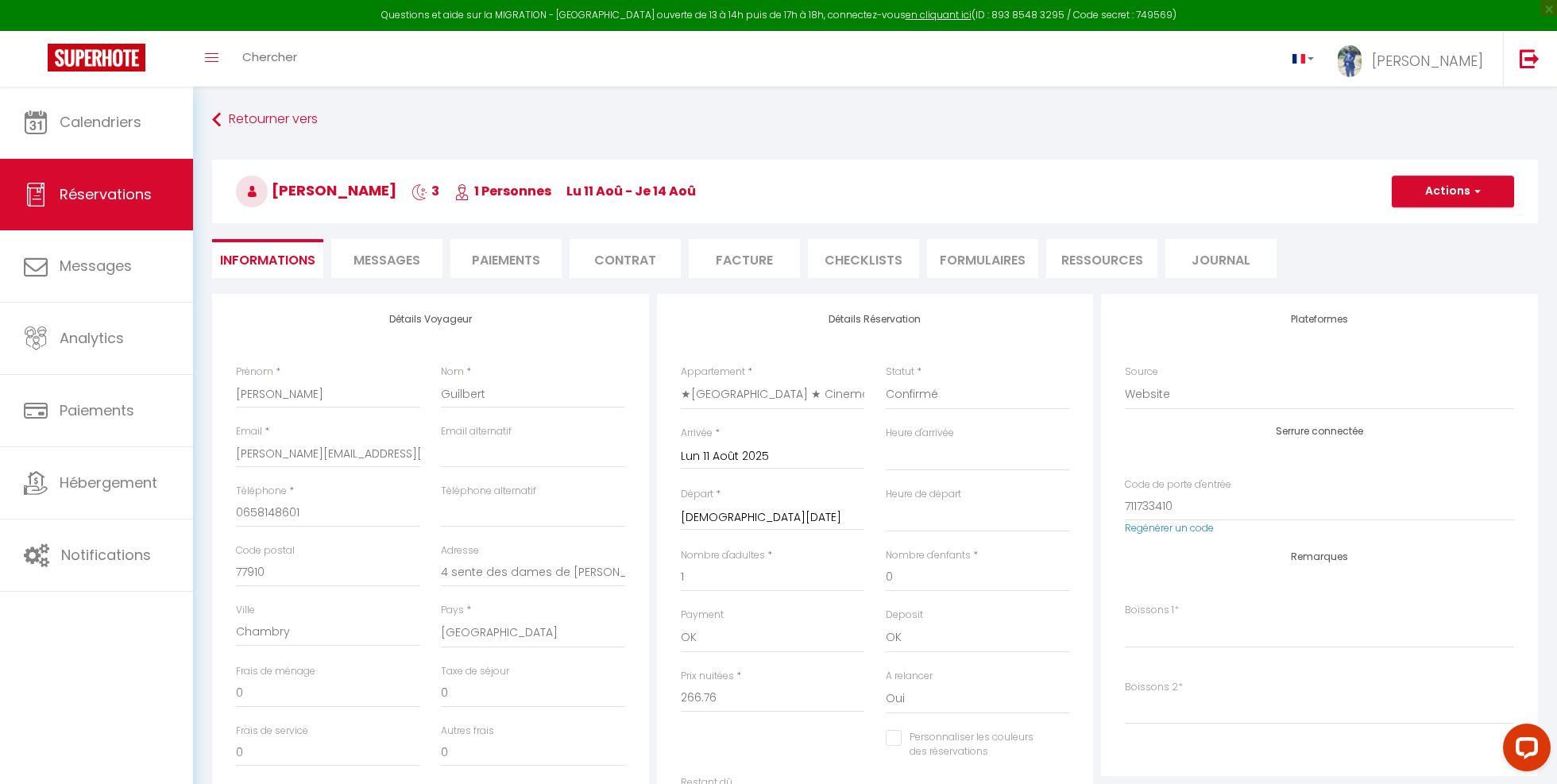
select select
checkbox input "false"
select index
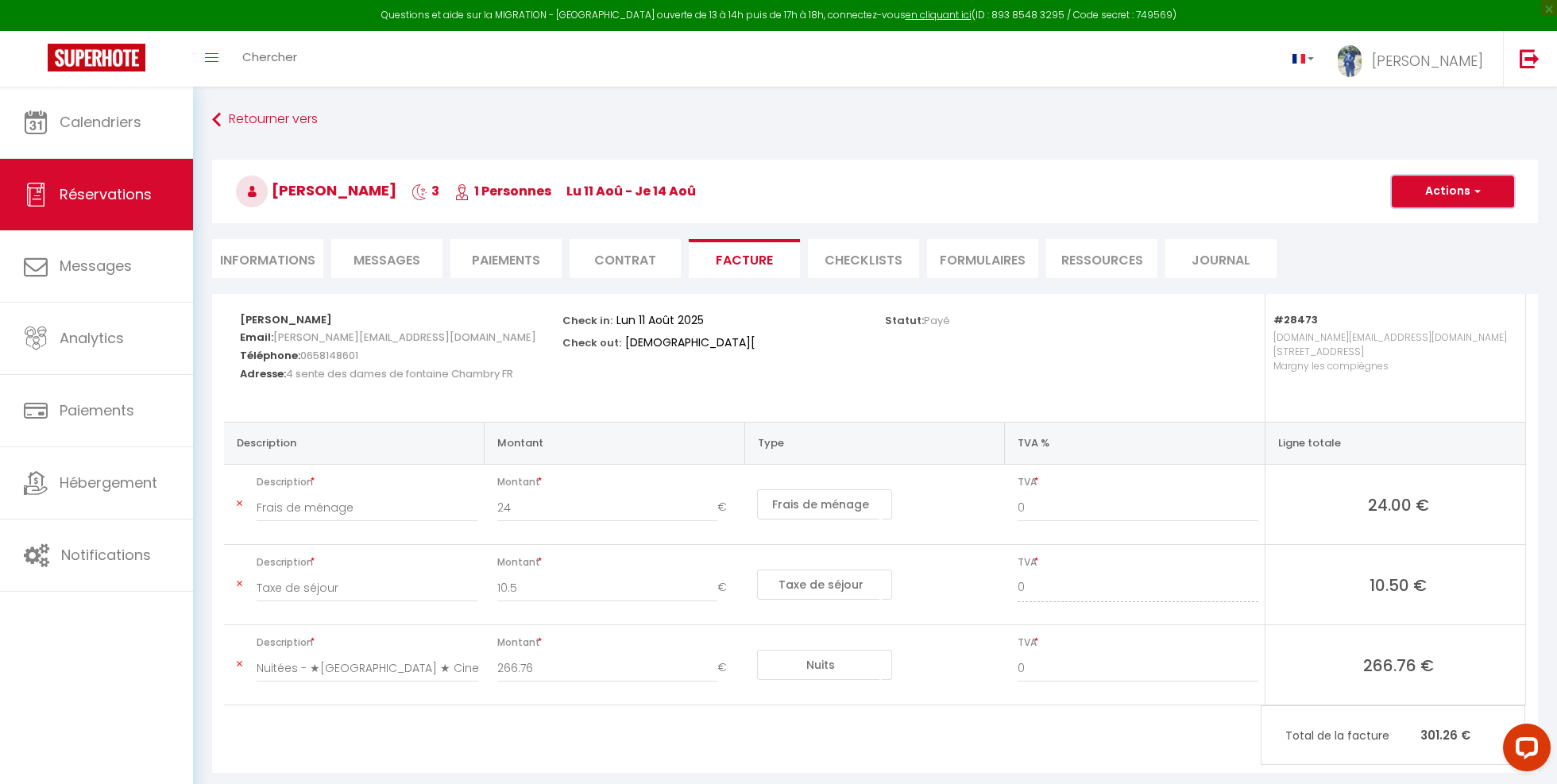
click at [1487, 186] on button "Actions" at bounding box center [1453, 190] width 123 height 31
click at [1443, 270] on link "Envoyer la facture" at bounding box center [1441, 267] width 133 height 21
type input "[PERSON_NAME][EMAIL_ADDRESS][DOMAIN_NAME]"
select select "fr"
type input "Votre facture 6424242 - ★Sitivia ★ Cinema ★ Spa massage 10 minutes"
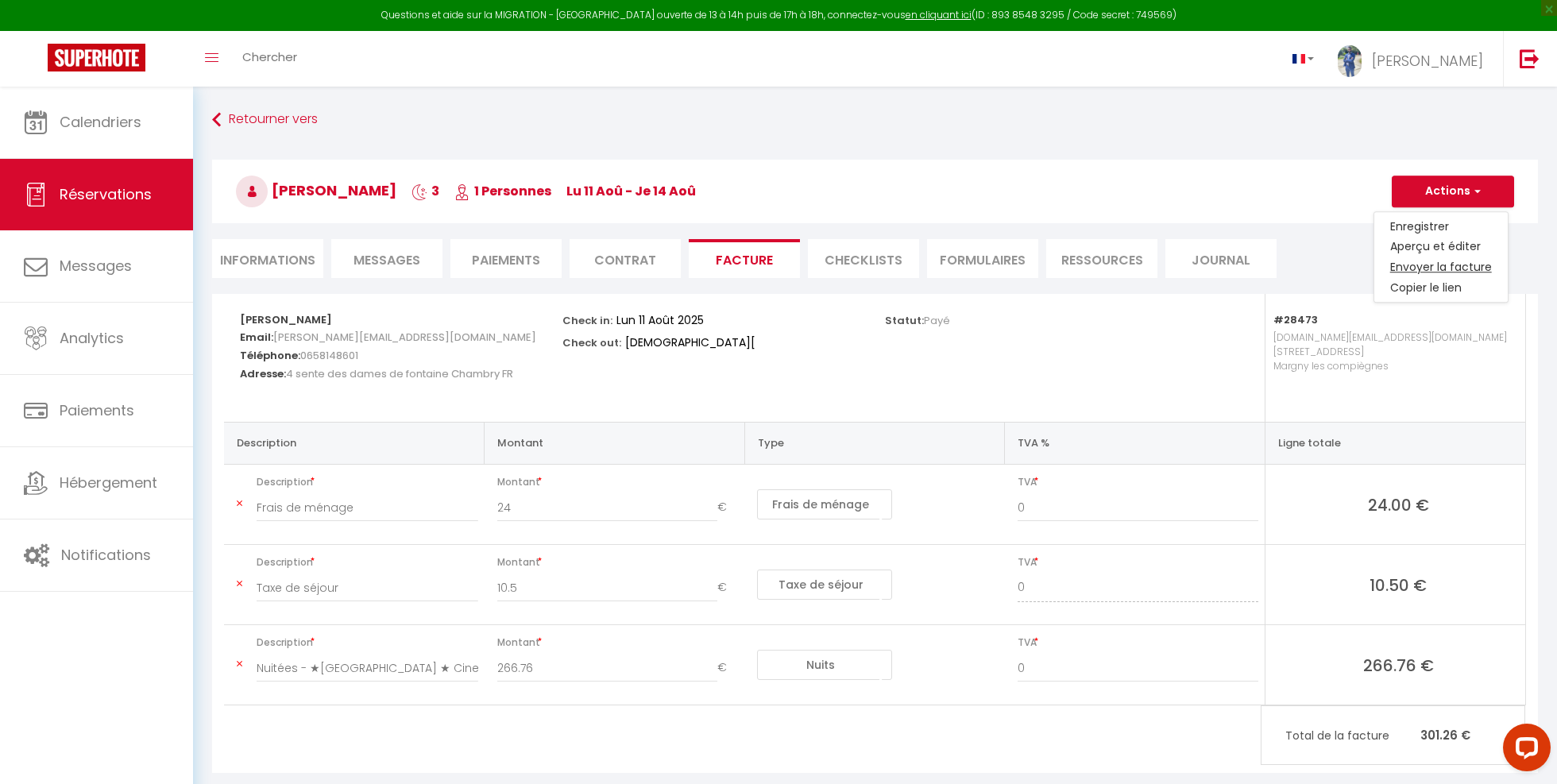
type textarea "Bonjour, Voici le lien pour télécharger votre facture : https://superhote.com/a…"
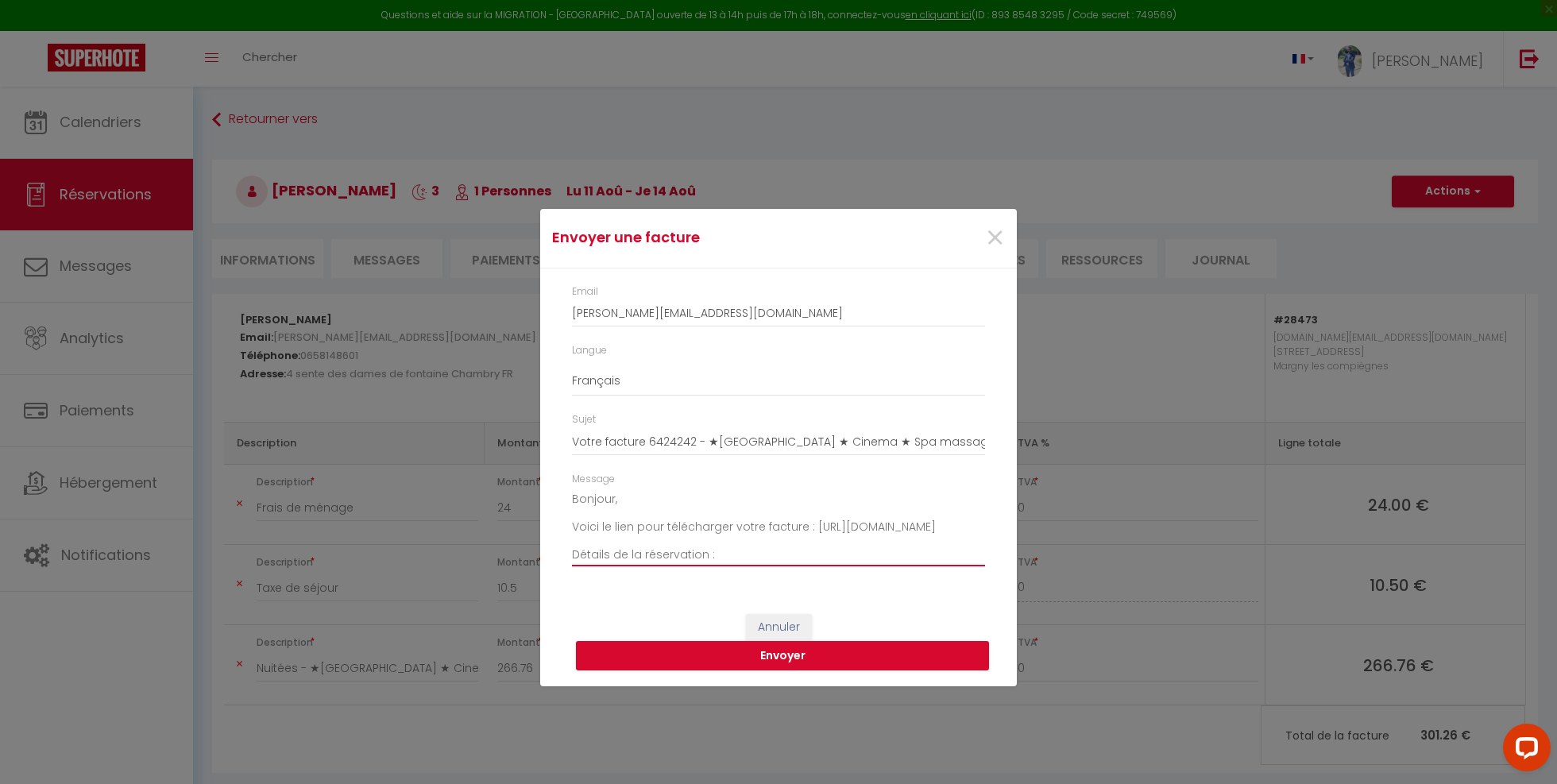
click at [748, 538] on textarea "Bonjour, Voici le lien pour télécharger votre facture : https://superhote.com/a…" at bounding box center [778, 527] width 413 height 80
click at [798, 665] on button "Envoyer" at bounding box center [782, 657] width 413 height 30
